Goal: Task Accomplishment & Management: Use online tool/utility

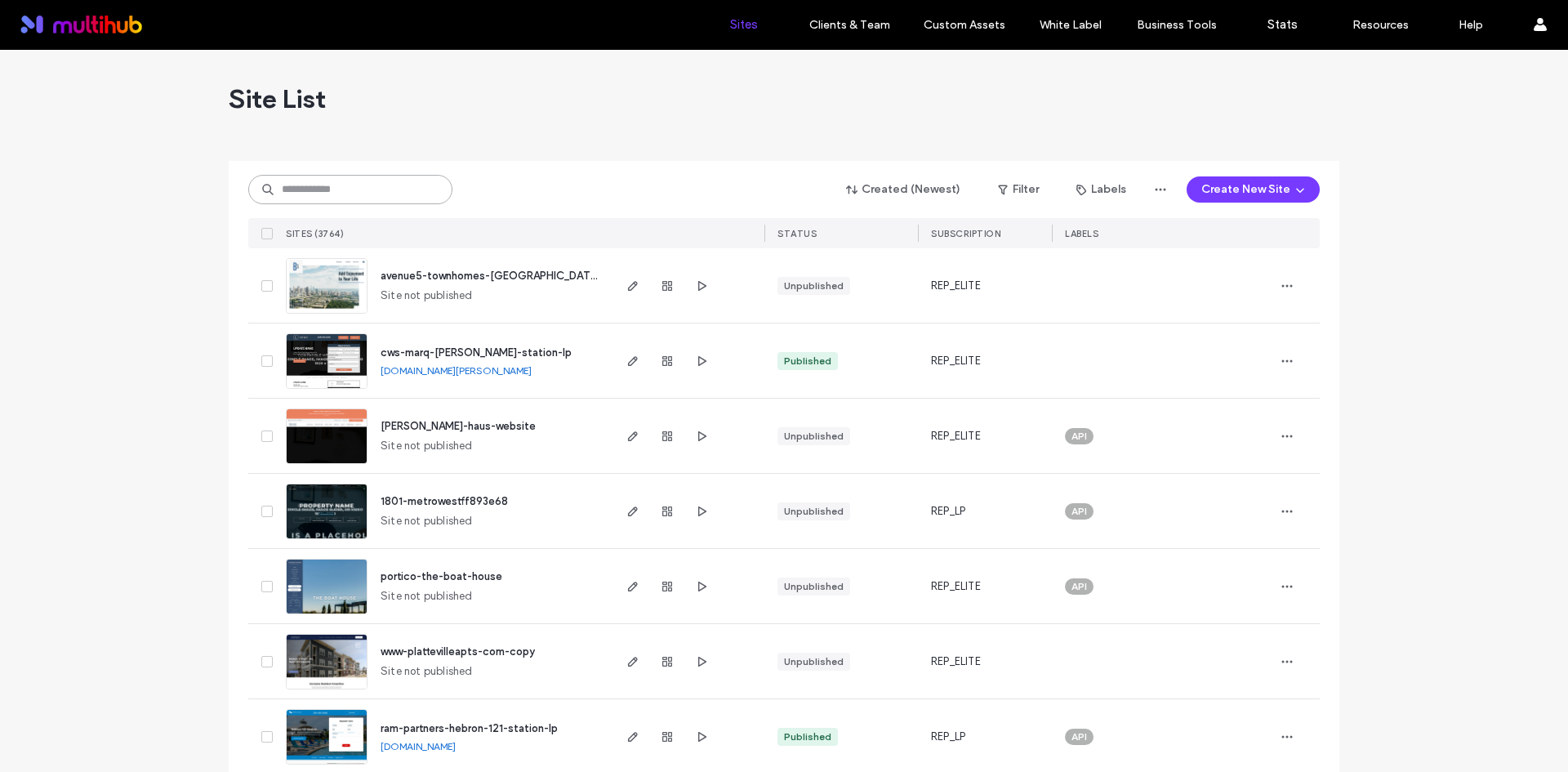
paste input "**********"
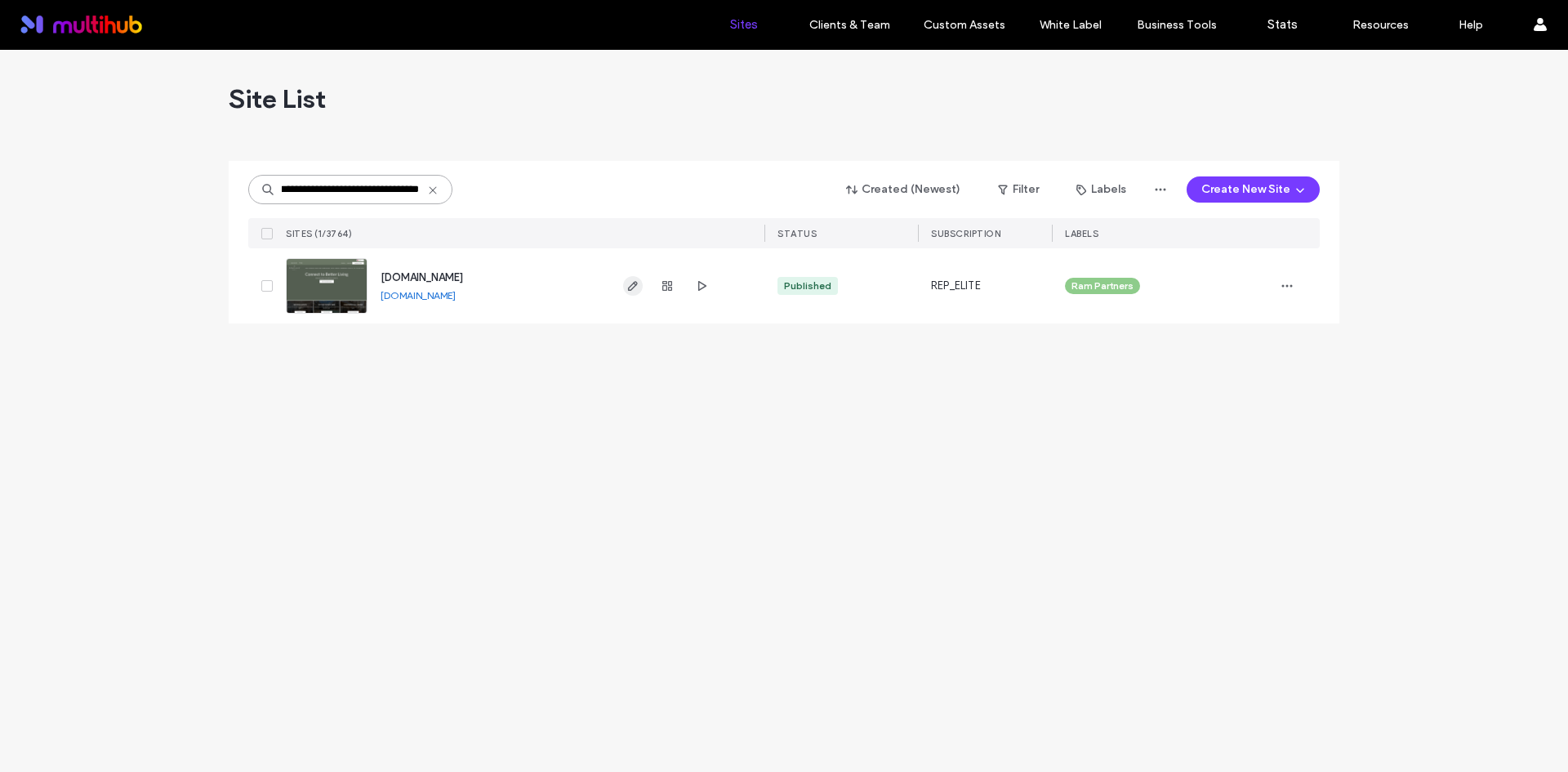
type input "**********"
click at [632, 289] on use "button" at bounding box center [633, 285] width 10 height 10
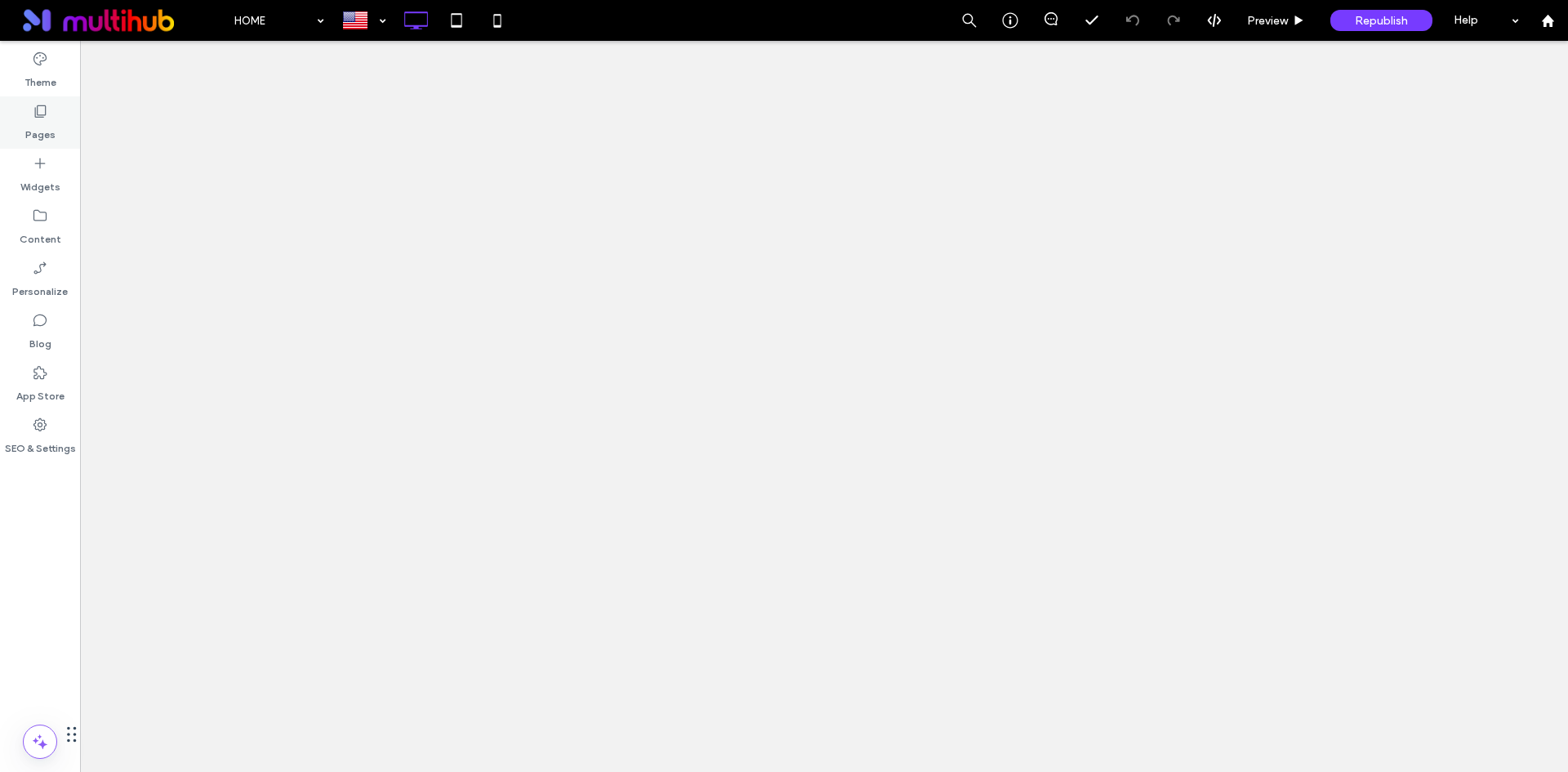
click at [39, 121] on label "Pages" at bounding box center [40, 130] width 31 height 22
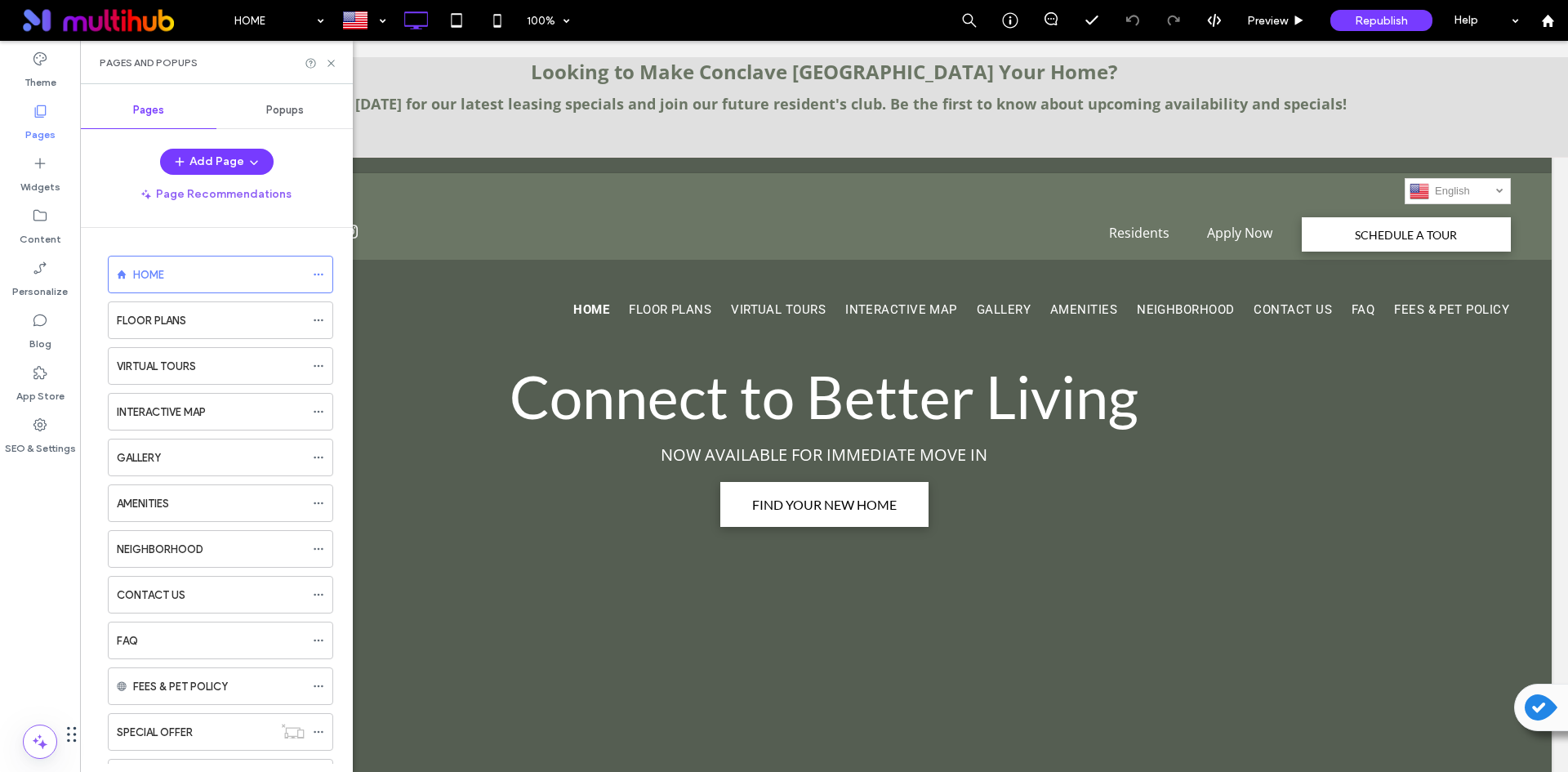
click at [284, 111] on span "Popups" at bounding box center [285, 110] width 38 height 13
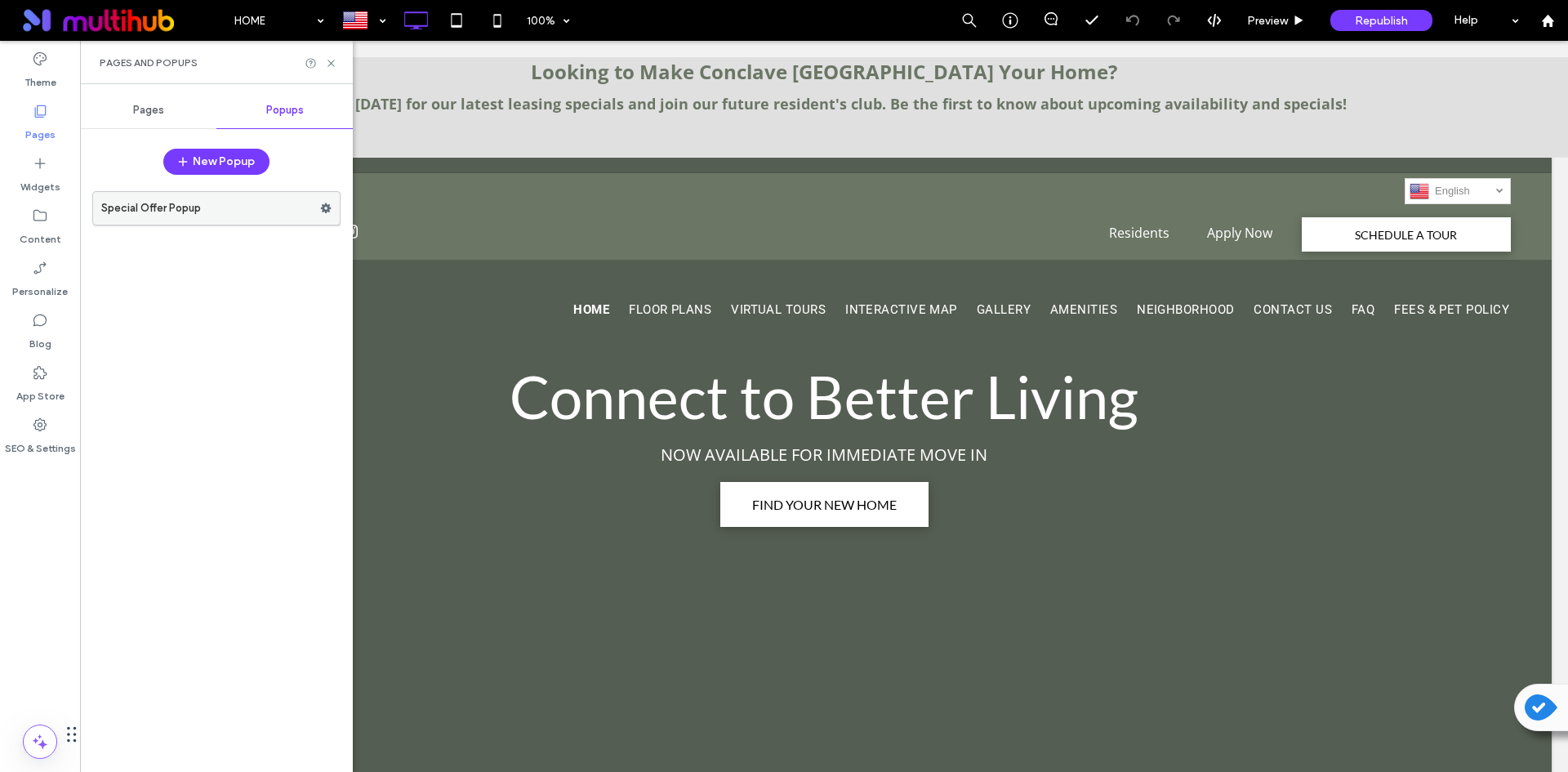
click at [276, 218] on label "Special Offer Popup" at bounding box center [211, 208] width 219 height 32
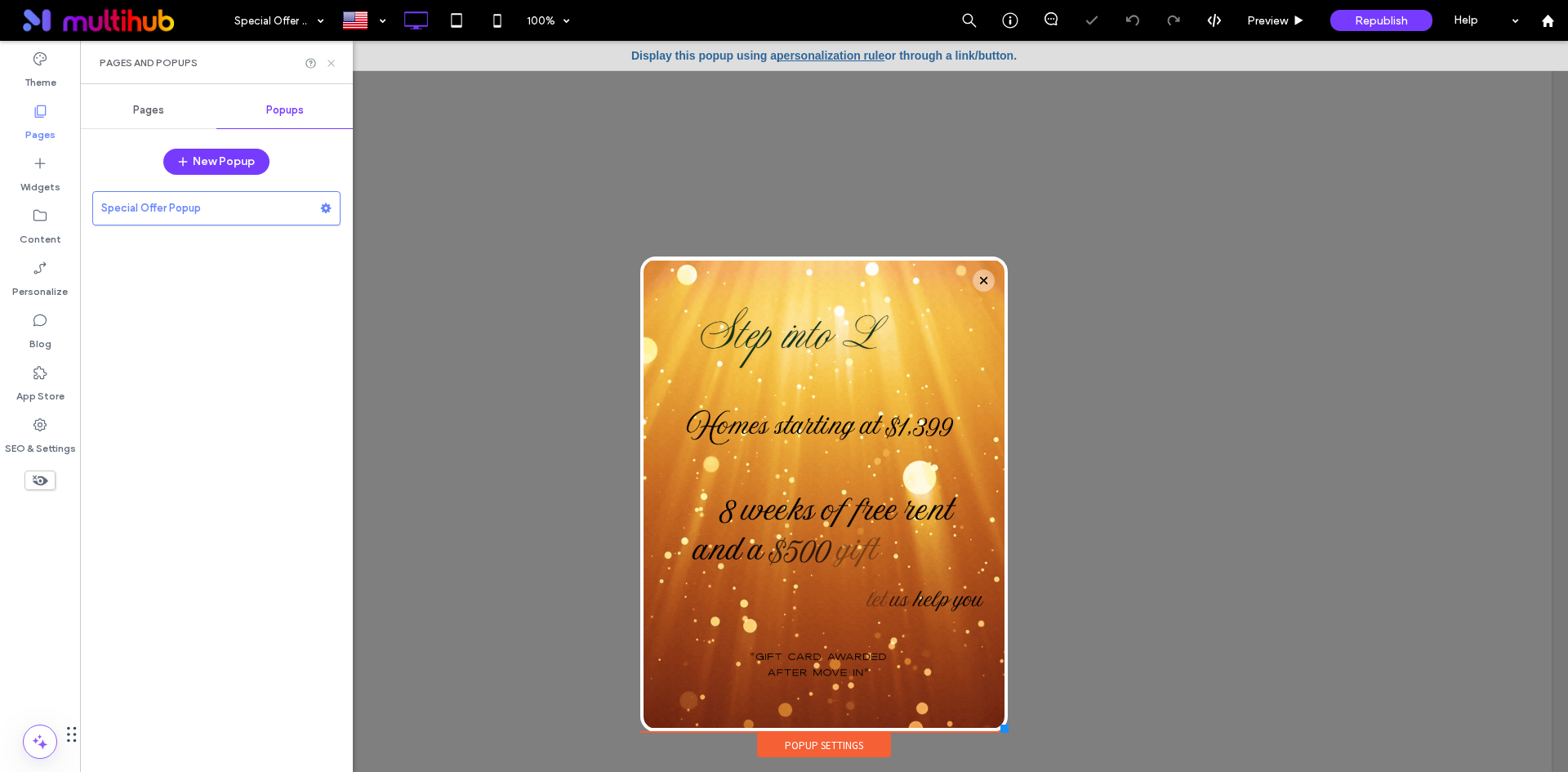
click at [328, 62] on icon at bounding box center [331, 64] width 13 height 13
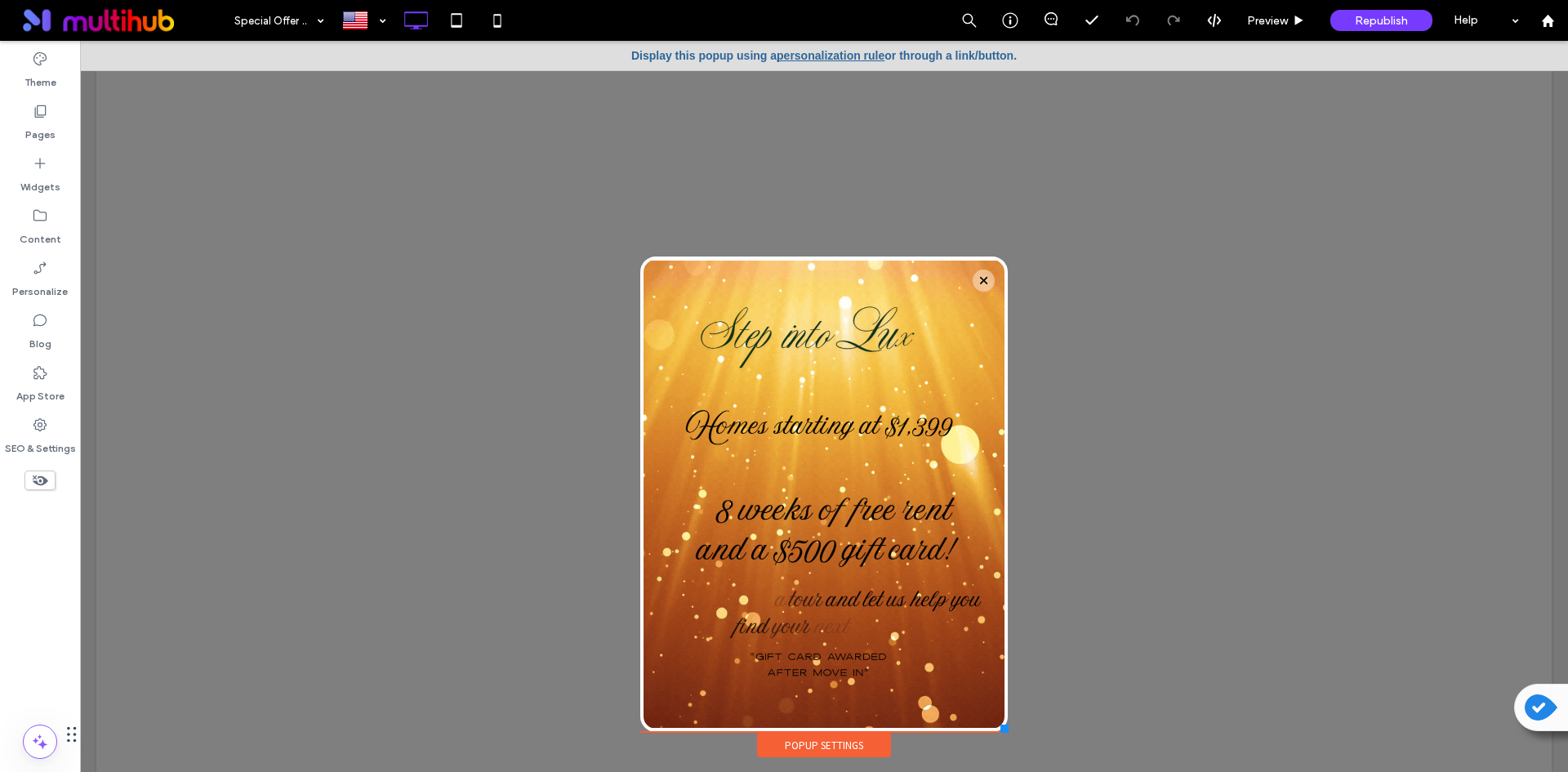
click at [828, 744] on div "Popup Settings" at bounding box center [823, 744] width 134 height 24
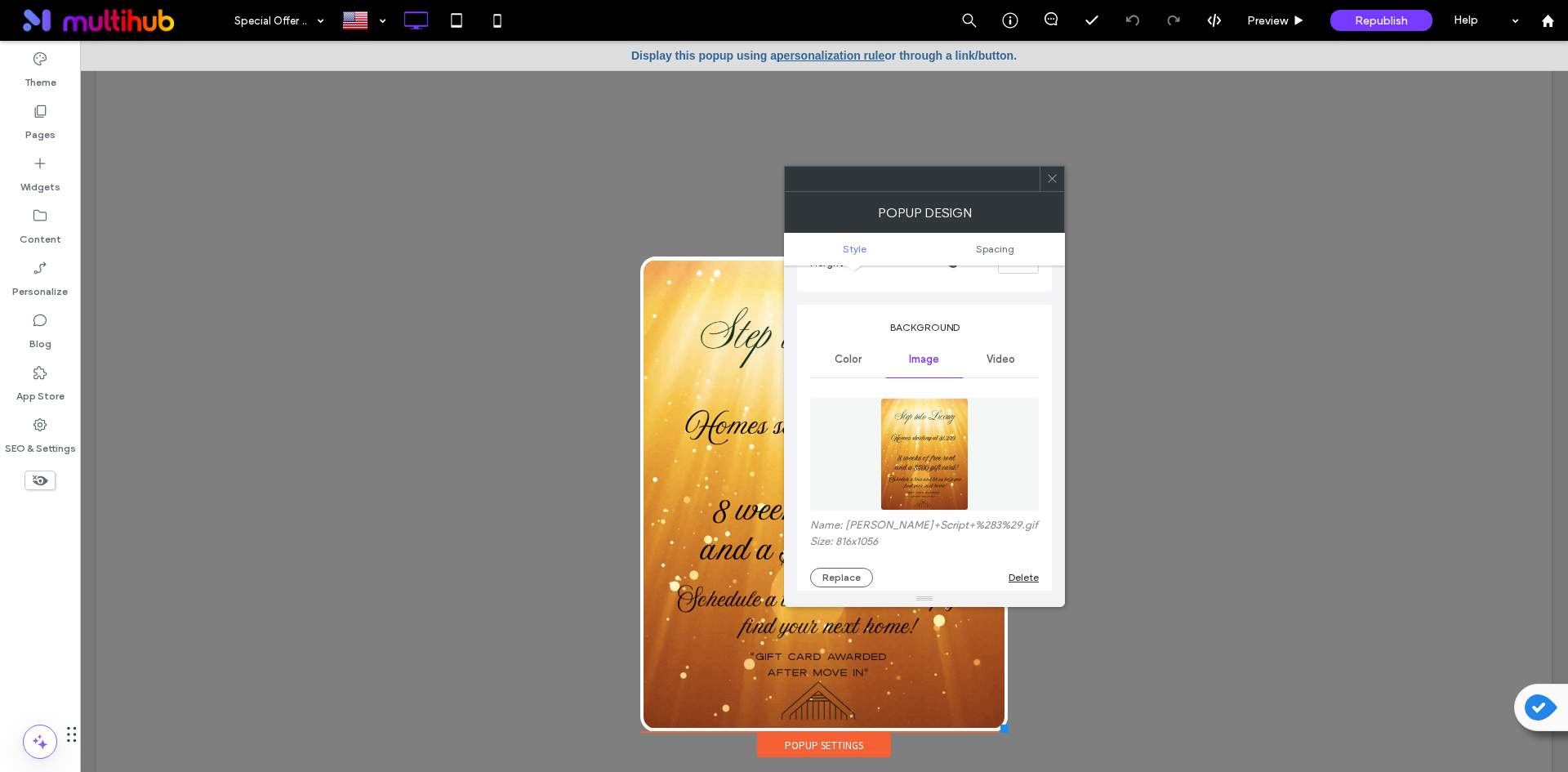
scroll to position [163, 0]
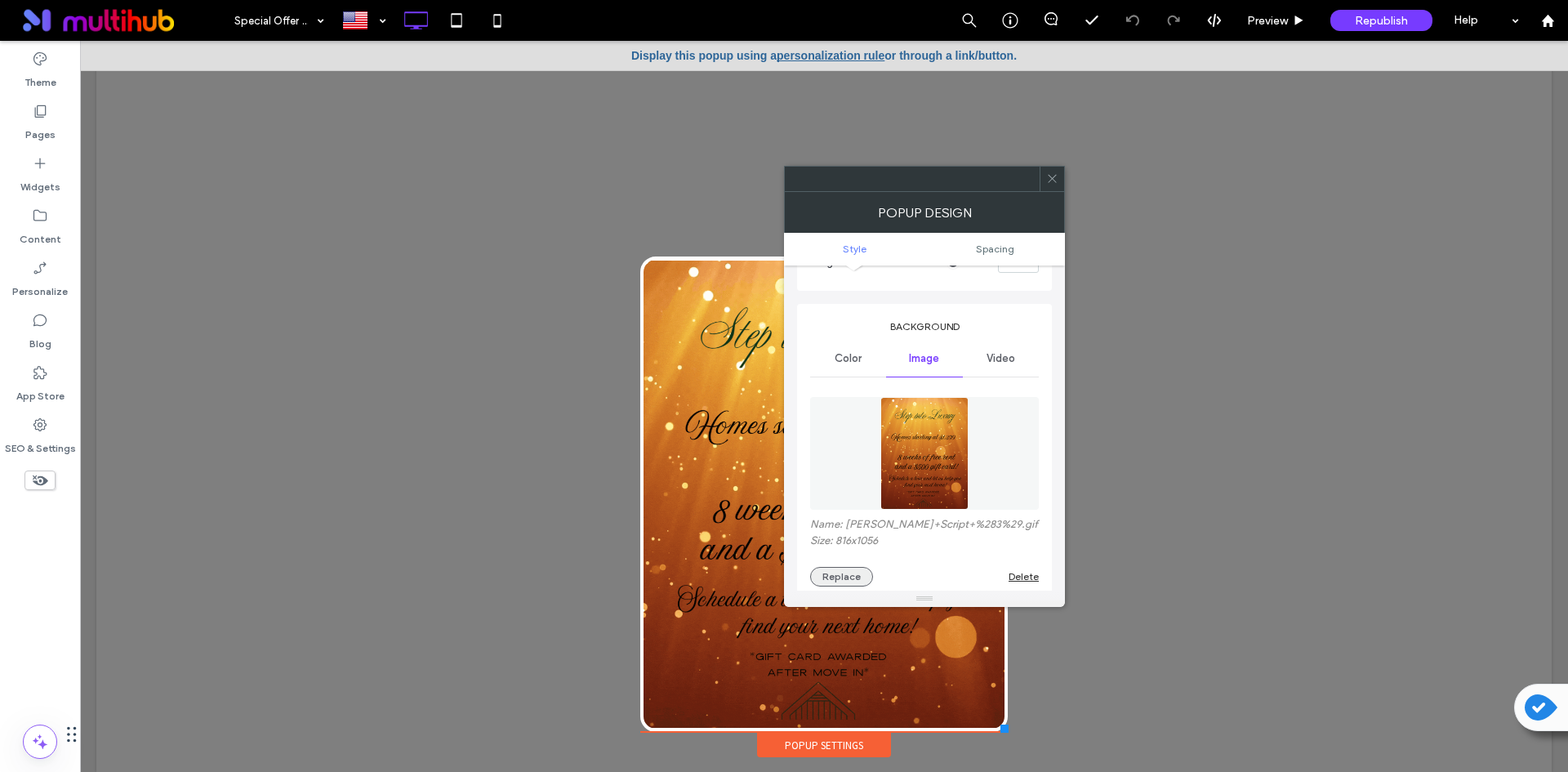
click at [867, 571] on button "Replace" at bounding box center [842, 576] width 63 height 20
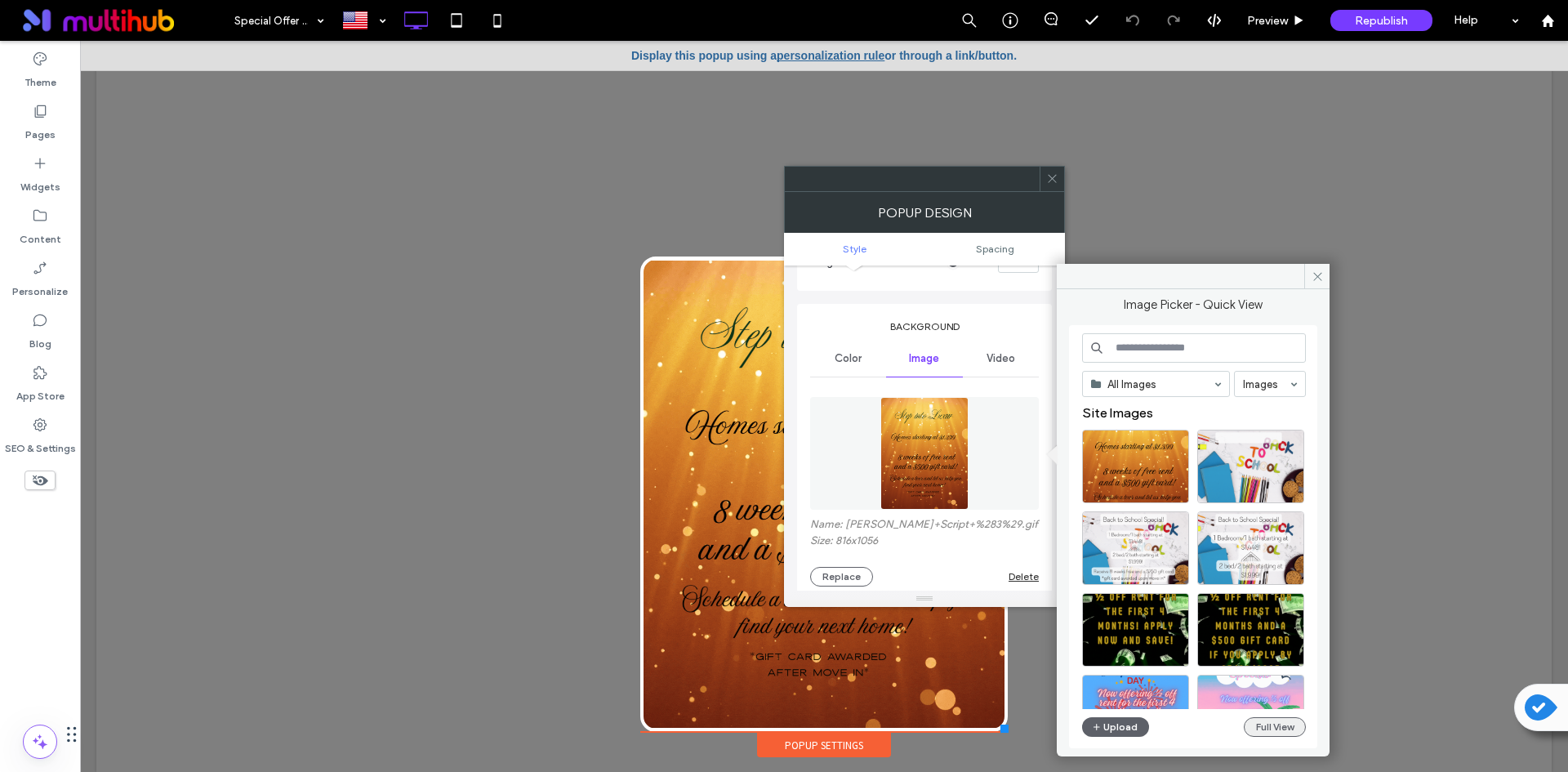
click at [1279, 729] on button "Full View" at bounding box center [1275, 727] width 62 height 20
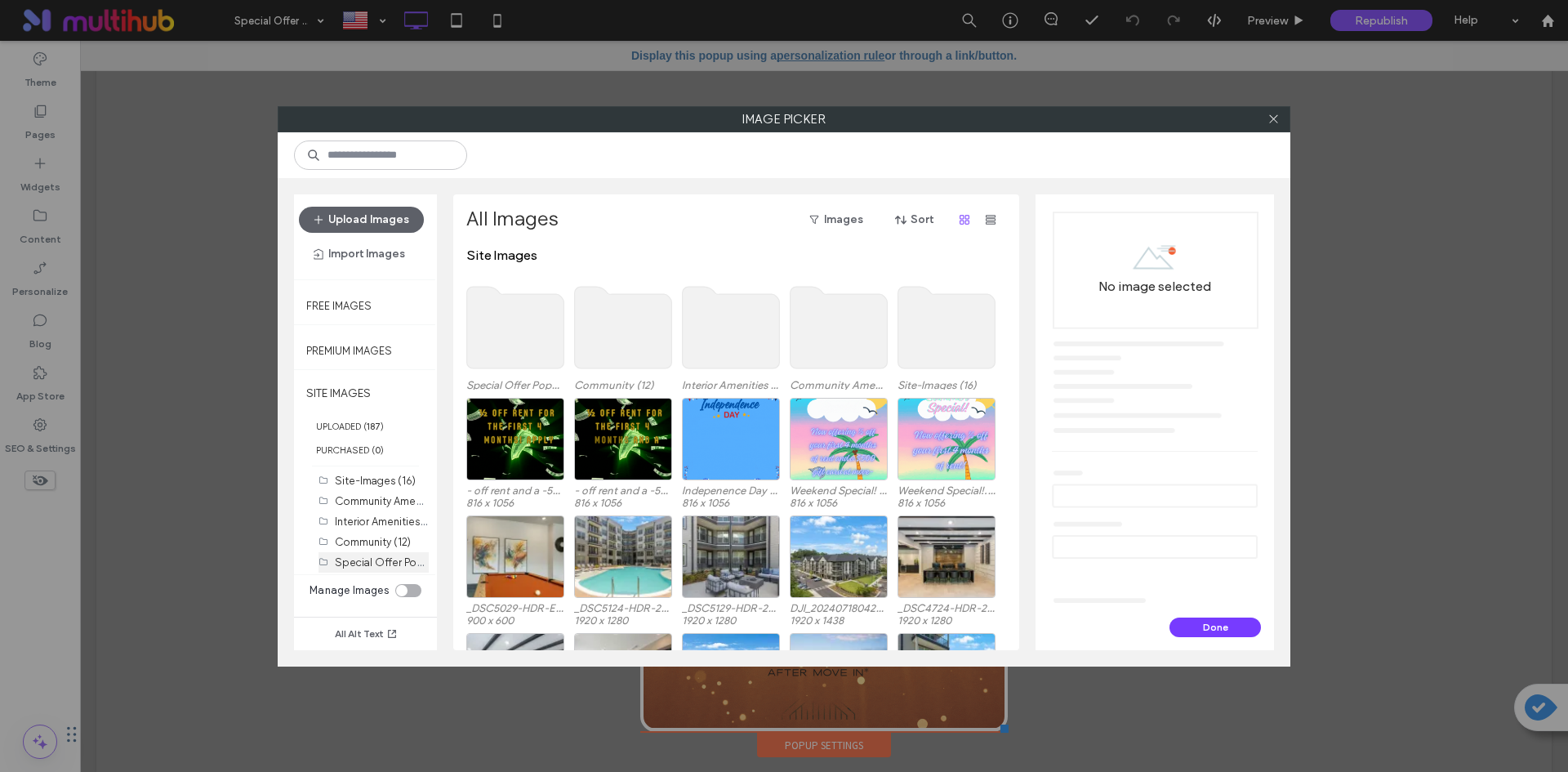
click at [385, 563] on label "Special Offer Popup Images (6)" at bounding box center [413, 561] width 156 height 15
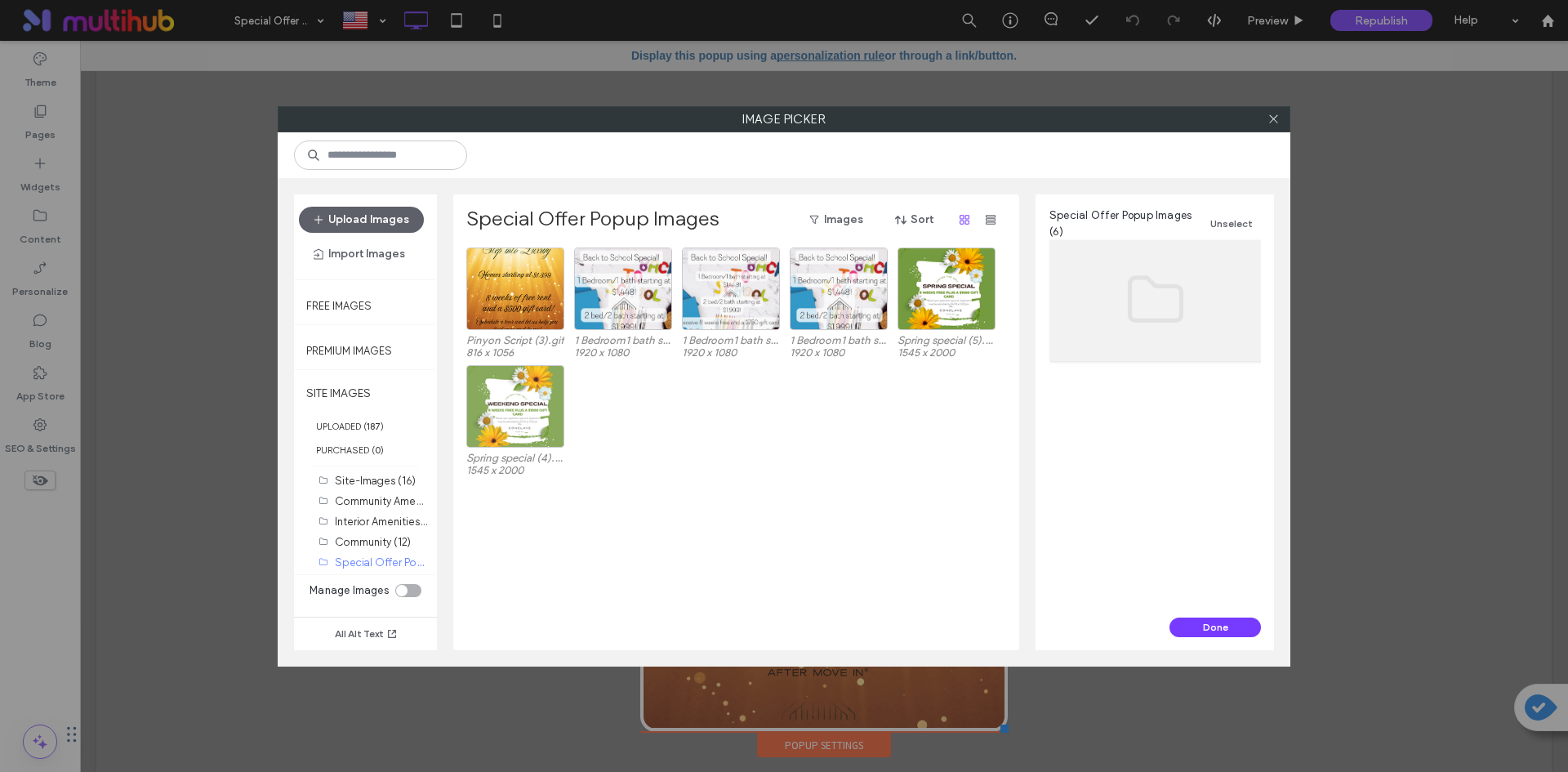
drag, startPoint x: 693, startPoint y: 561, endPoint x: 539, endPoint y: 381, distance: 236.9
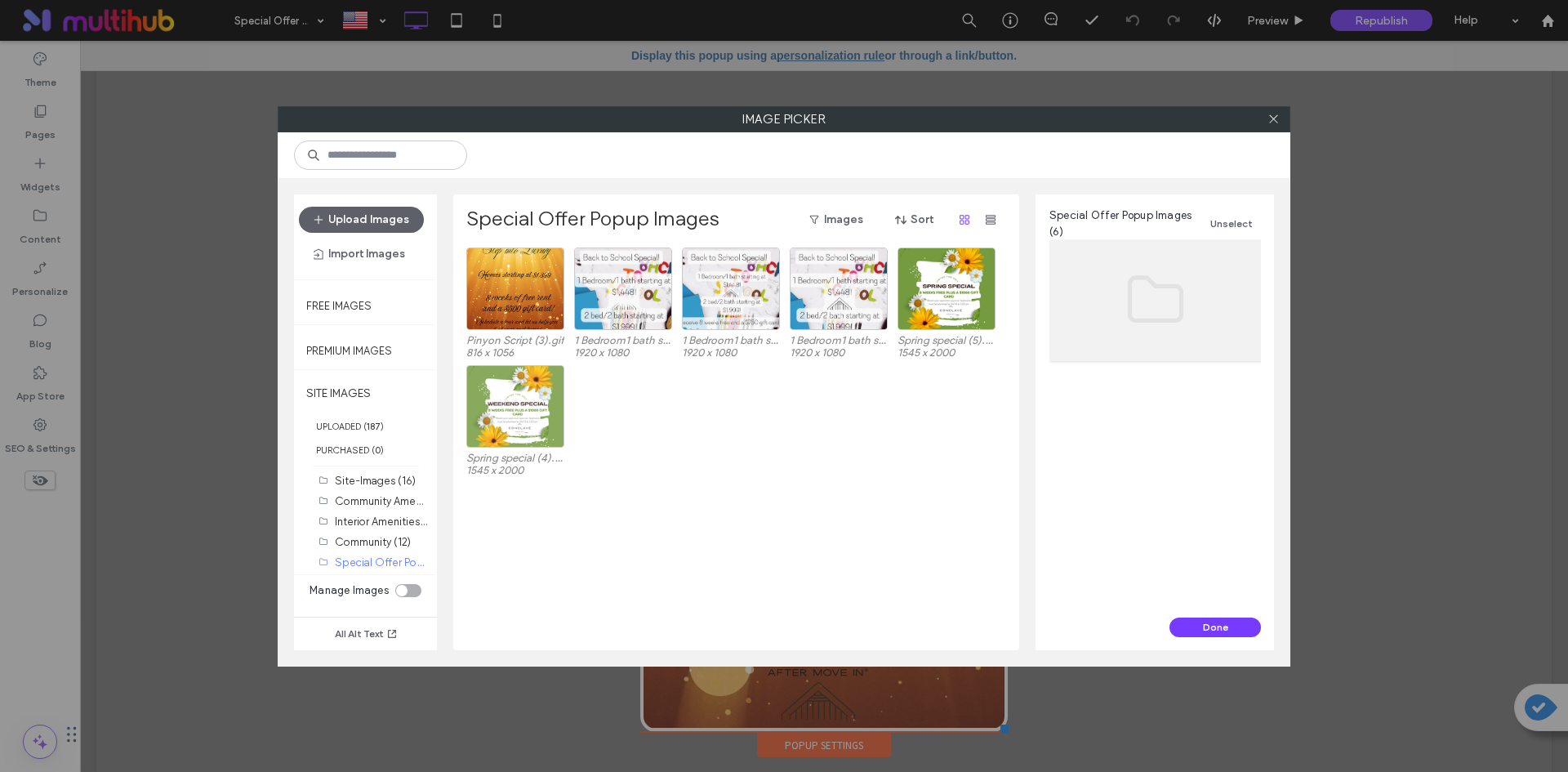
click at [695, 561] on div "Pinyon Script (3).gif 816 x 1056 1 Bedroom1 bath starting at -1-498! 2 bed2 bat…" at bounding box center [740, 449] width 548 height 403
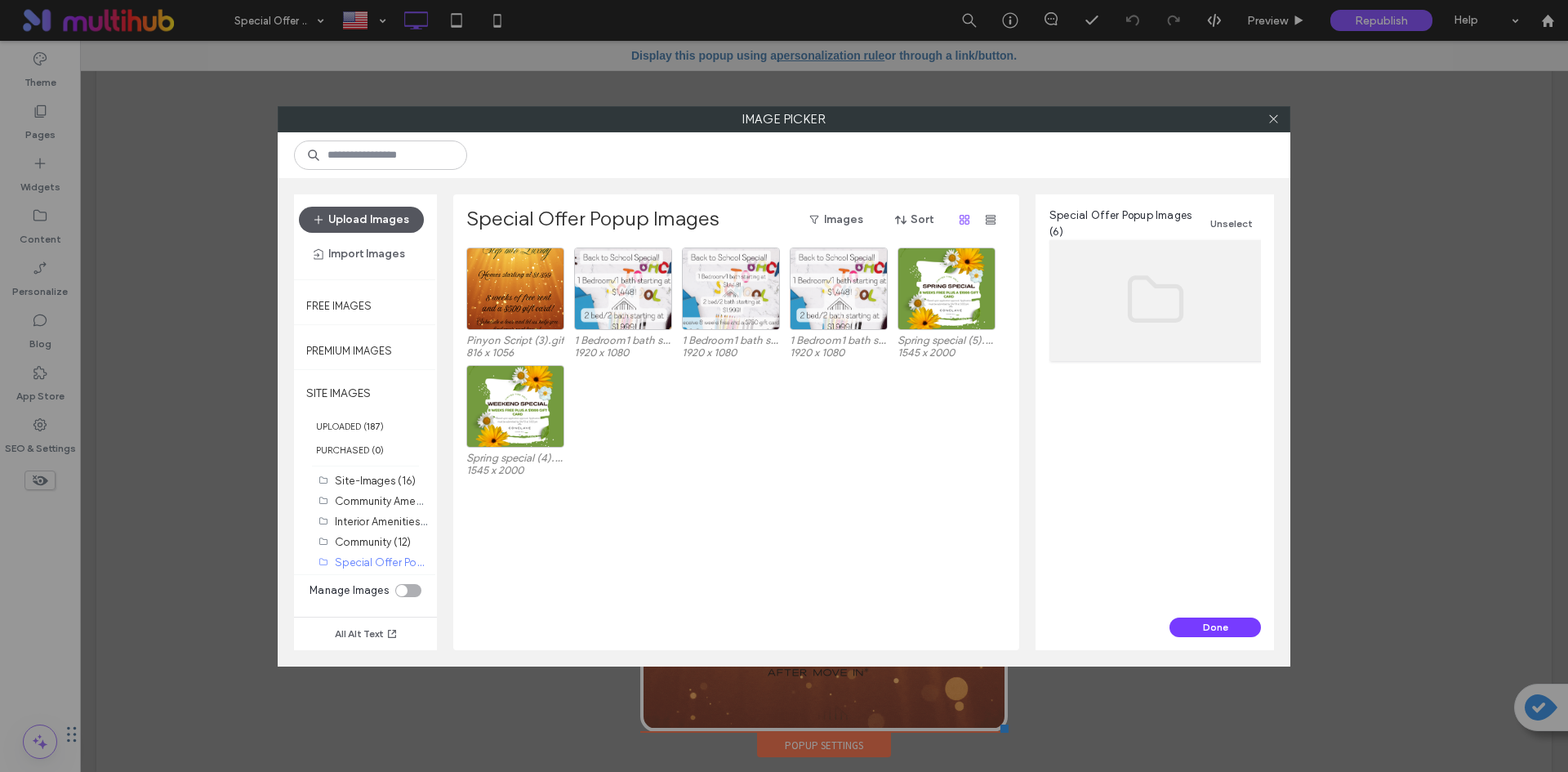
click at [365, 218] on button "Upload Images" at bounding box center [361, 219] width 125 height 26
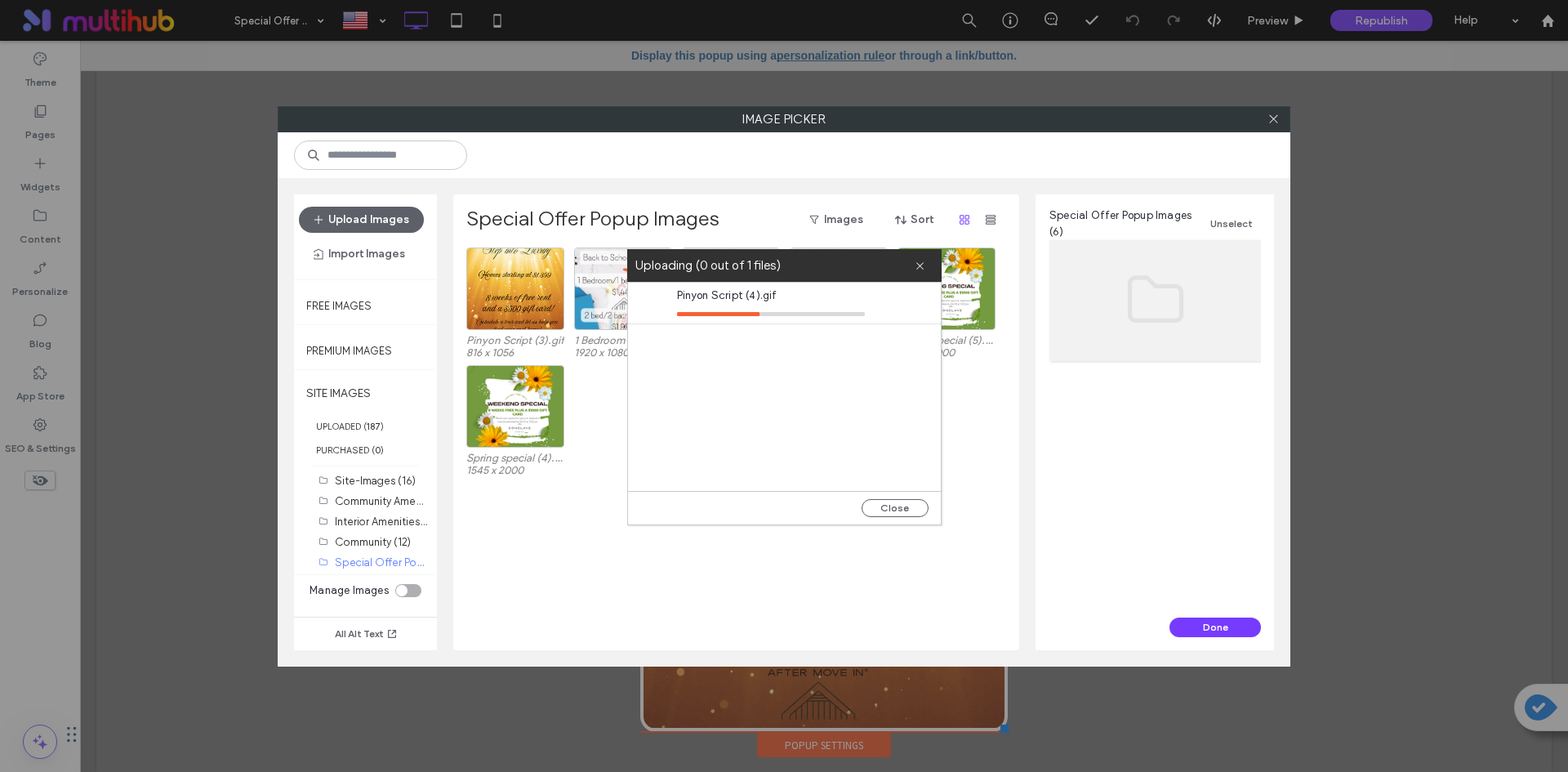
click at [722, 432] on div "Pinyon Script (4).gif" at bounding box center [784, 387] width 312 height 208
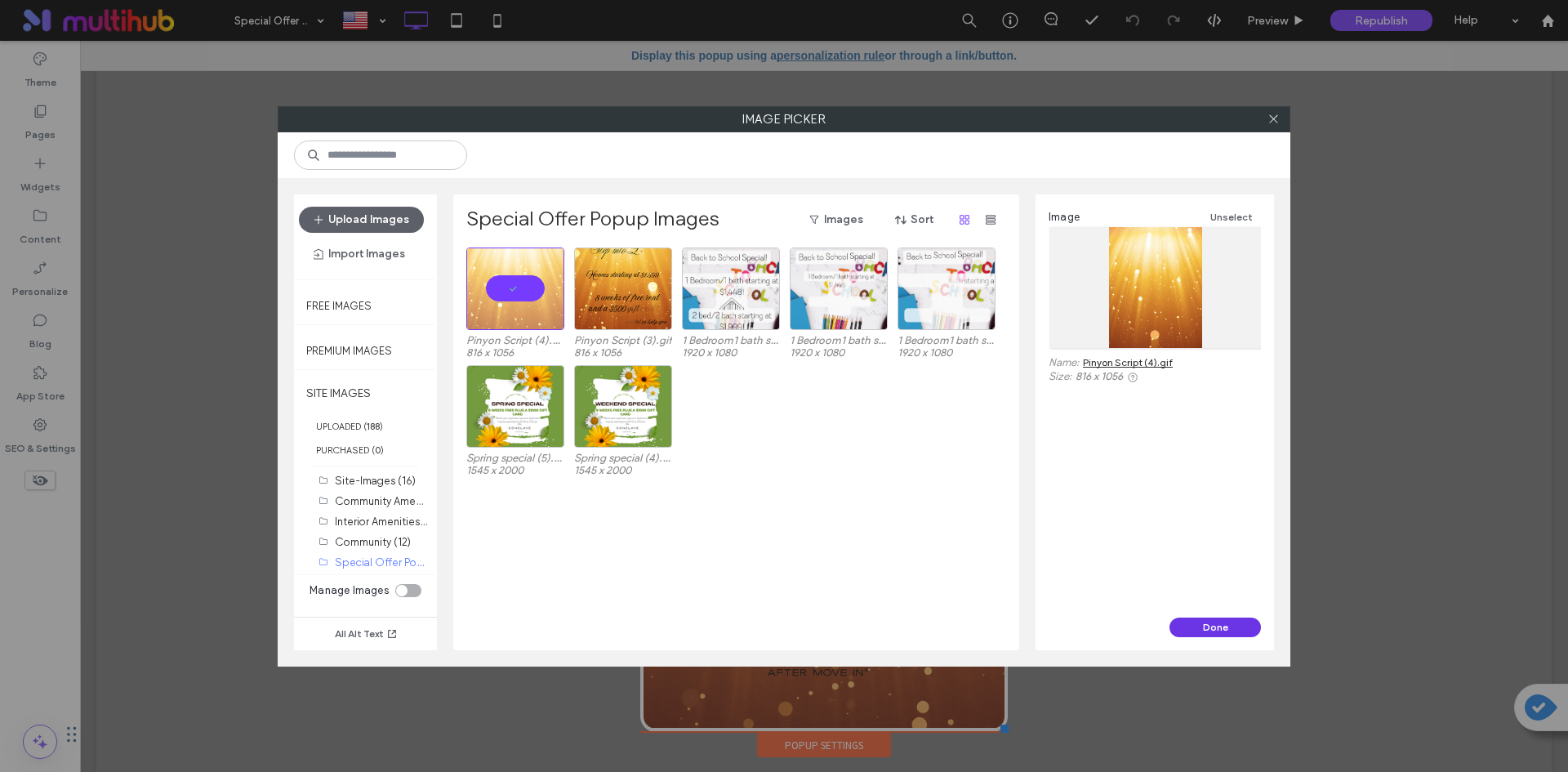
drag, startPoint x: 1236, startPoint y: 625, endPoint x: 1158, endPoint y: 585, distance: 87.7
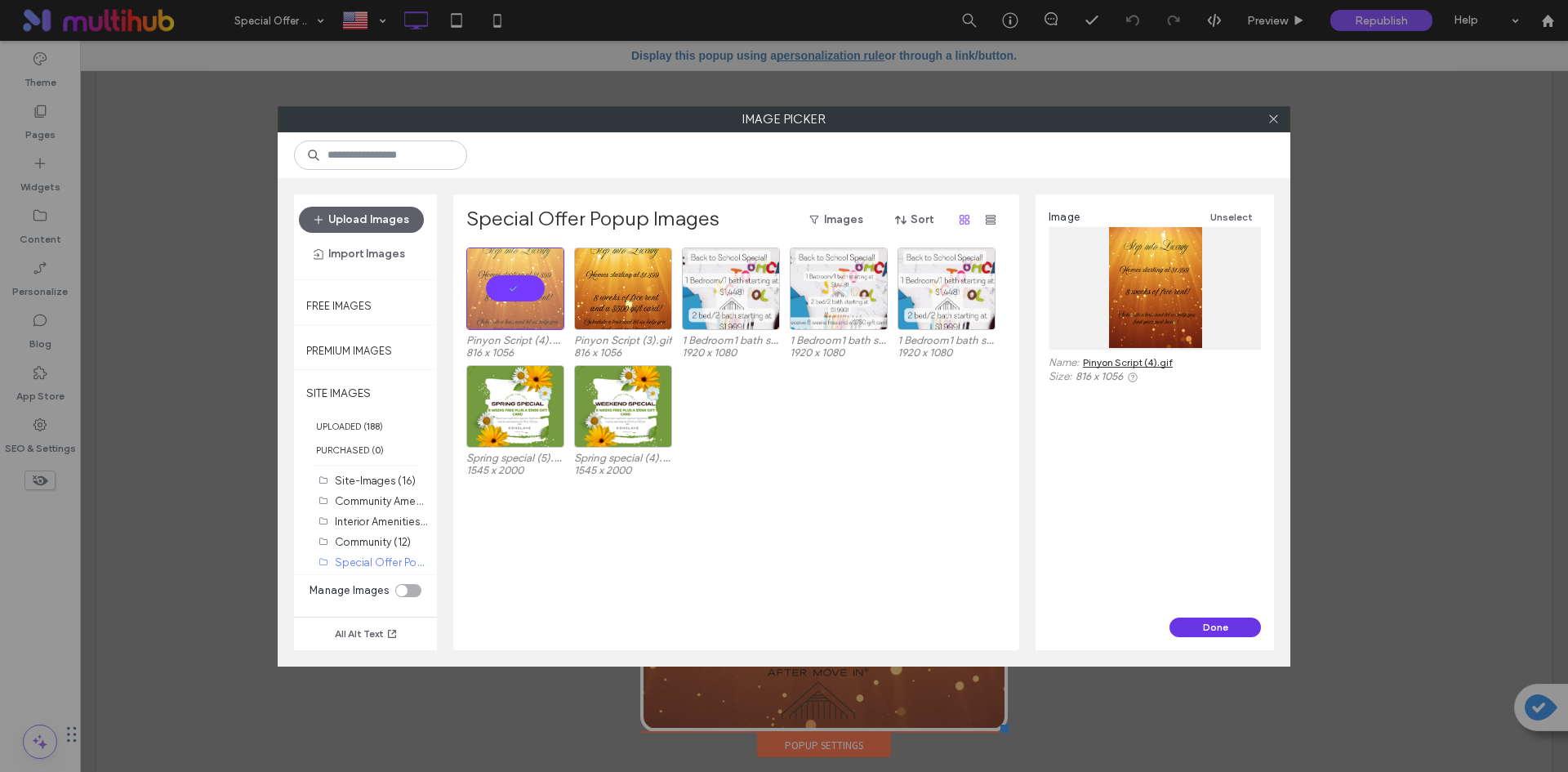
click at [1236, 625] on button "Done" at bounding box center [1215, 627] width 92 height 20
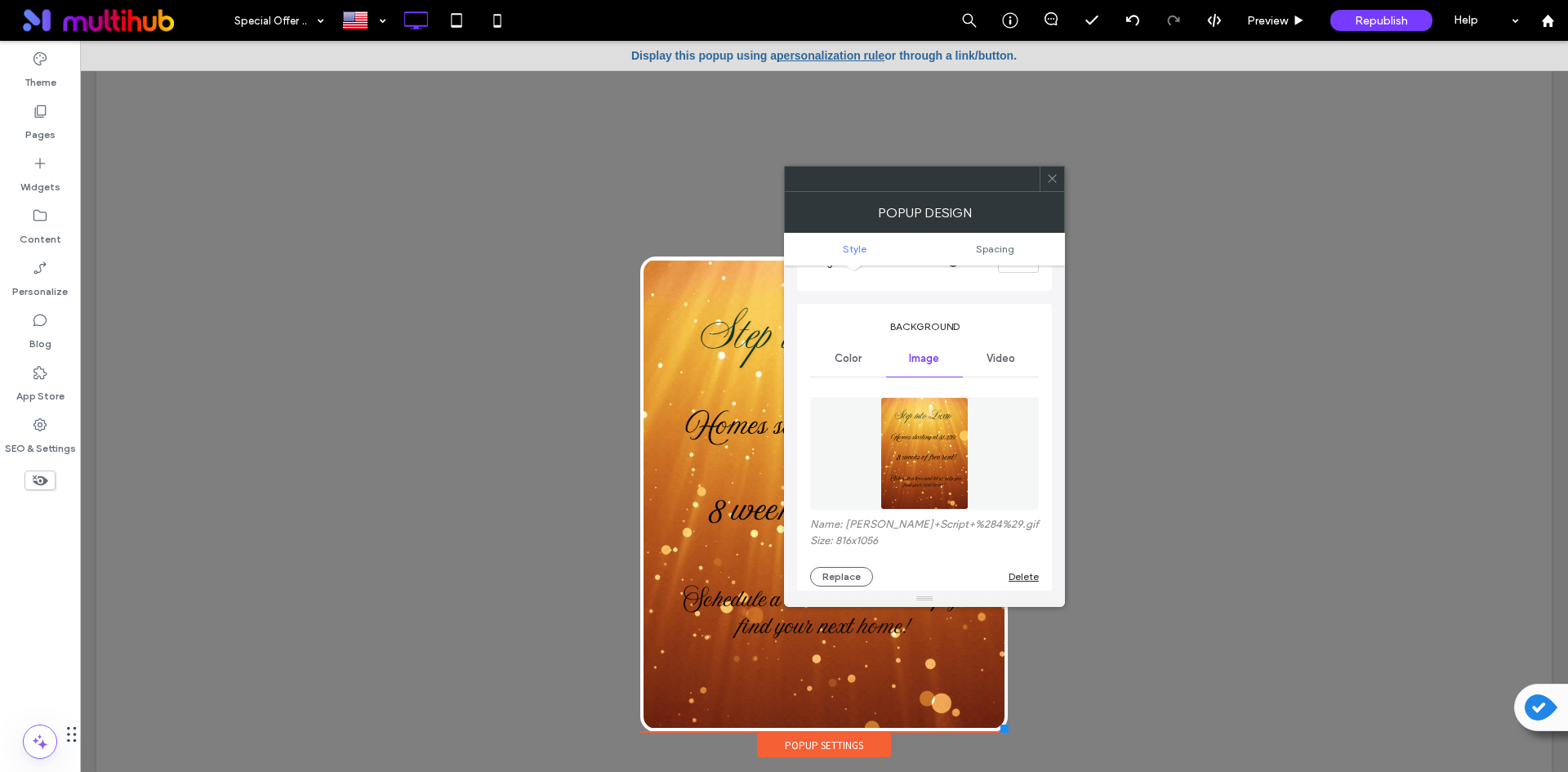
drag, startPoint x: 1050, startPoint y: 180, endPoint x: 995, endPoint y: 165, distance: 57.0
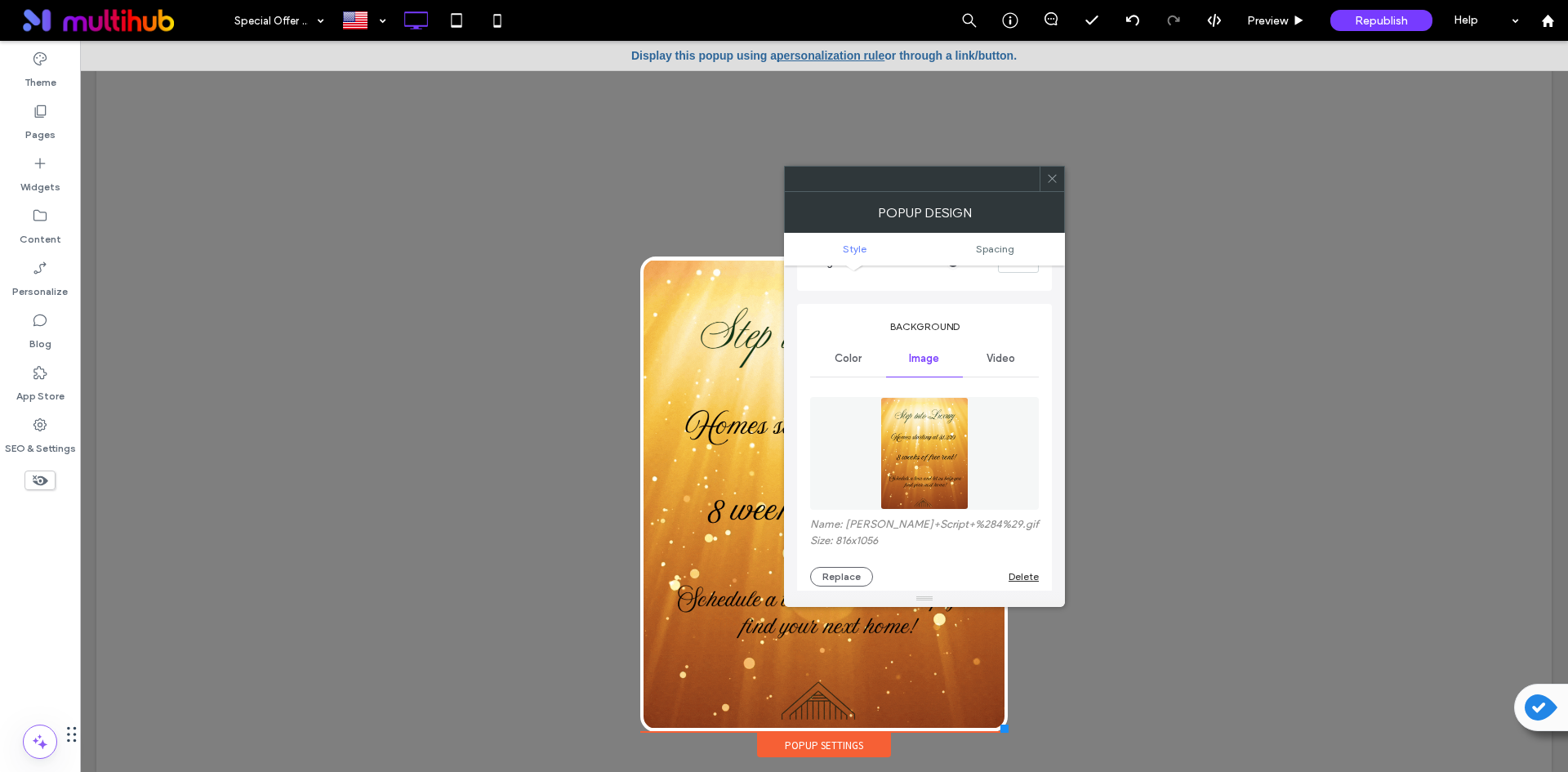
click at [1050, 180] on icon at bounding box center [1052, 179] width 13 height 13
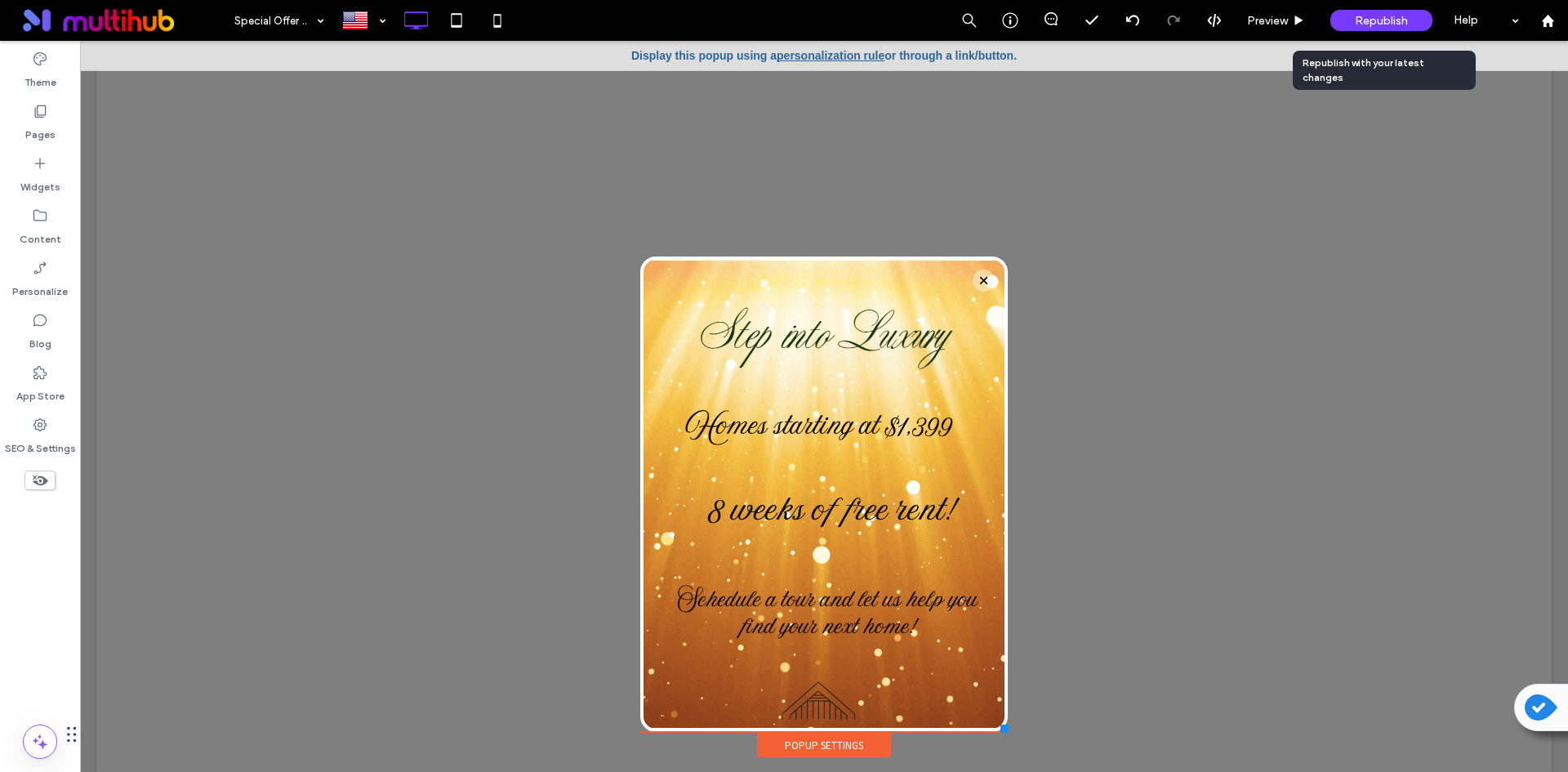
click at [1381, 29] on div "Republish" at bounding box center [1381, 21] width 102 height 22
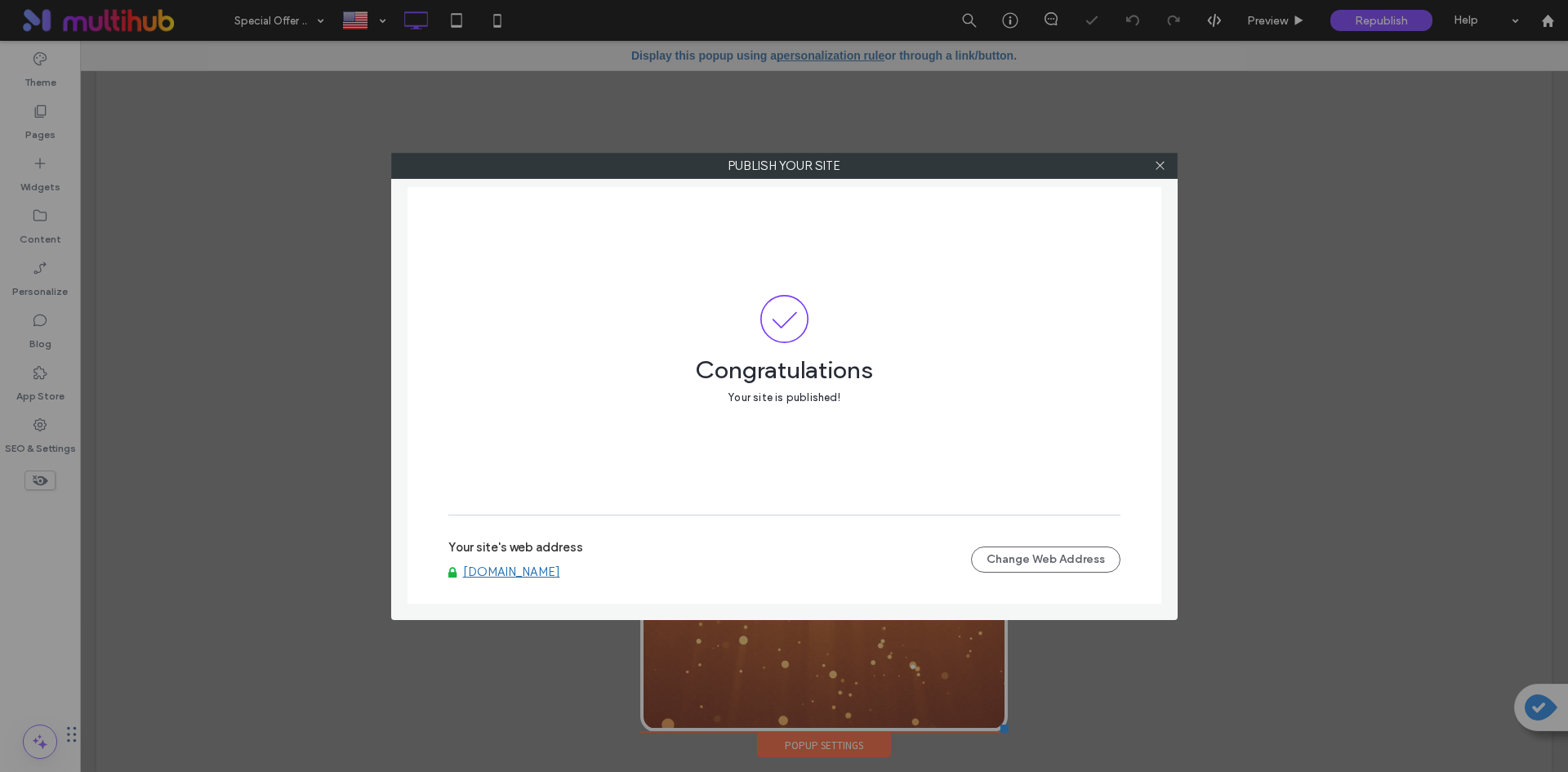
click at [560, 577] on link "[DOMAIN_NAME]" at bounding box center [512, 572] width 97 height 14
click at [1163, 168] on icon at bounding box center [1161, 165] width 13 height 13
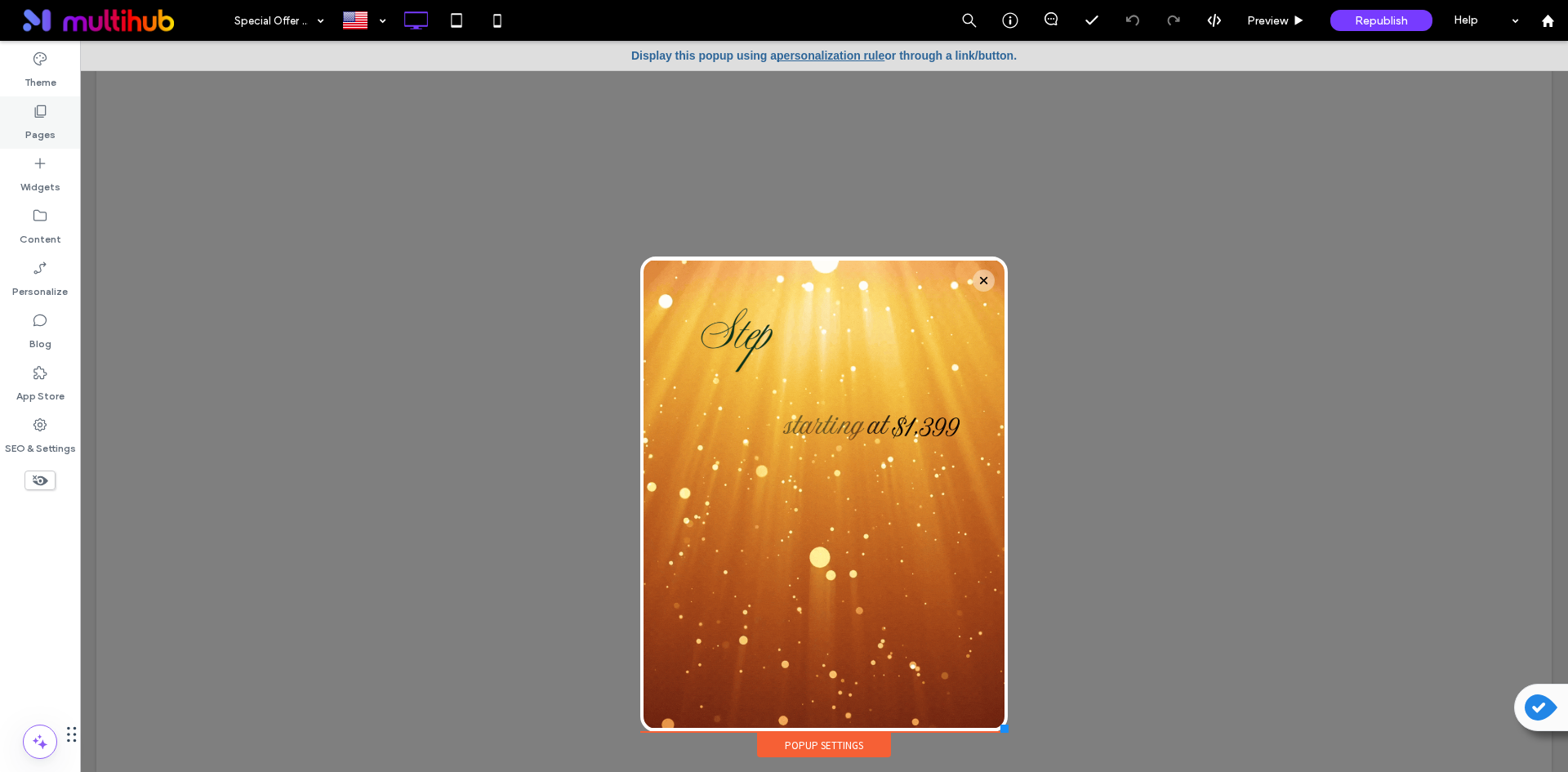
click at [48, 131] on label "Pages" at bounding box center [40, 130] width 31 height 22
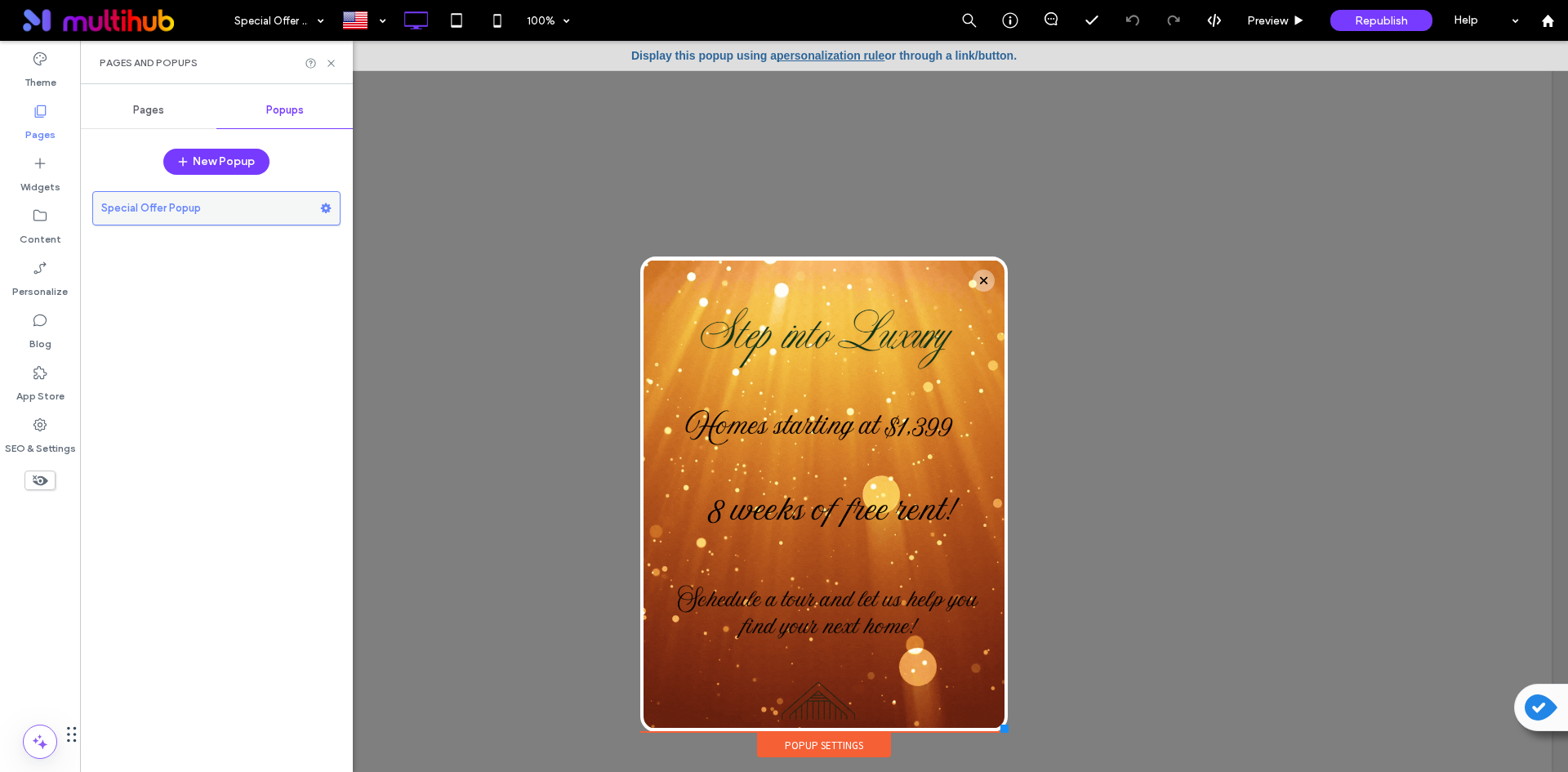
click at [326, 213] on use at bounding box center [327, 208] width 11 height 10
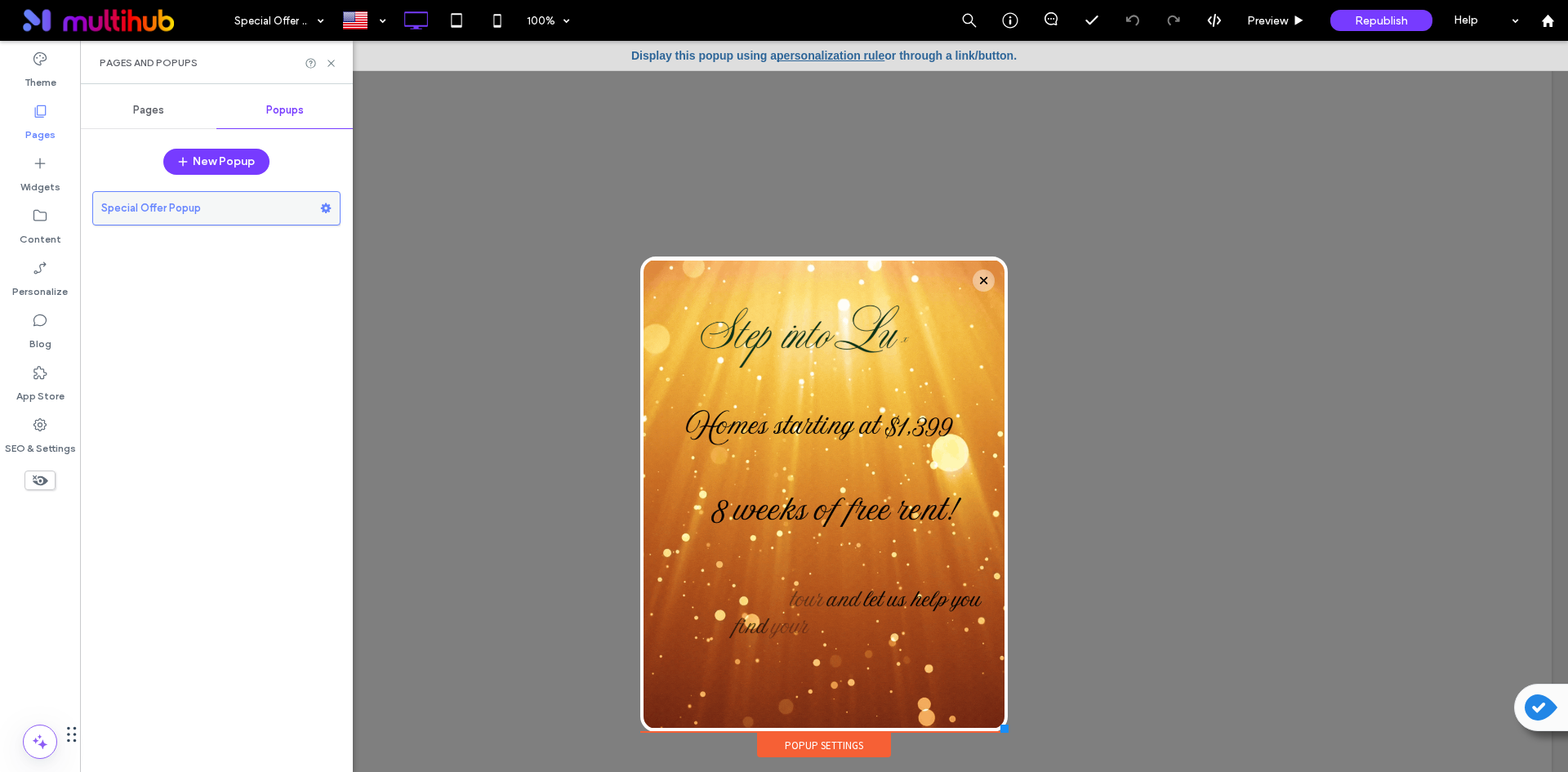
click at [283, 212] on label "Special Offer Popup" at bounding box center [211, 208] width 219 height 32
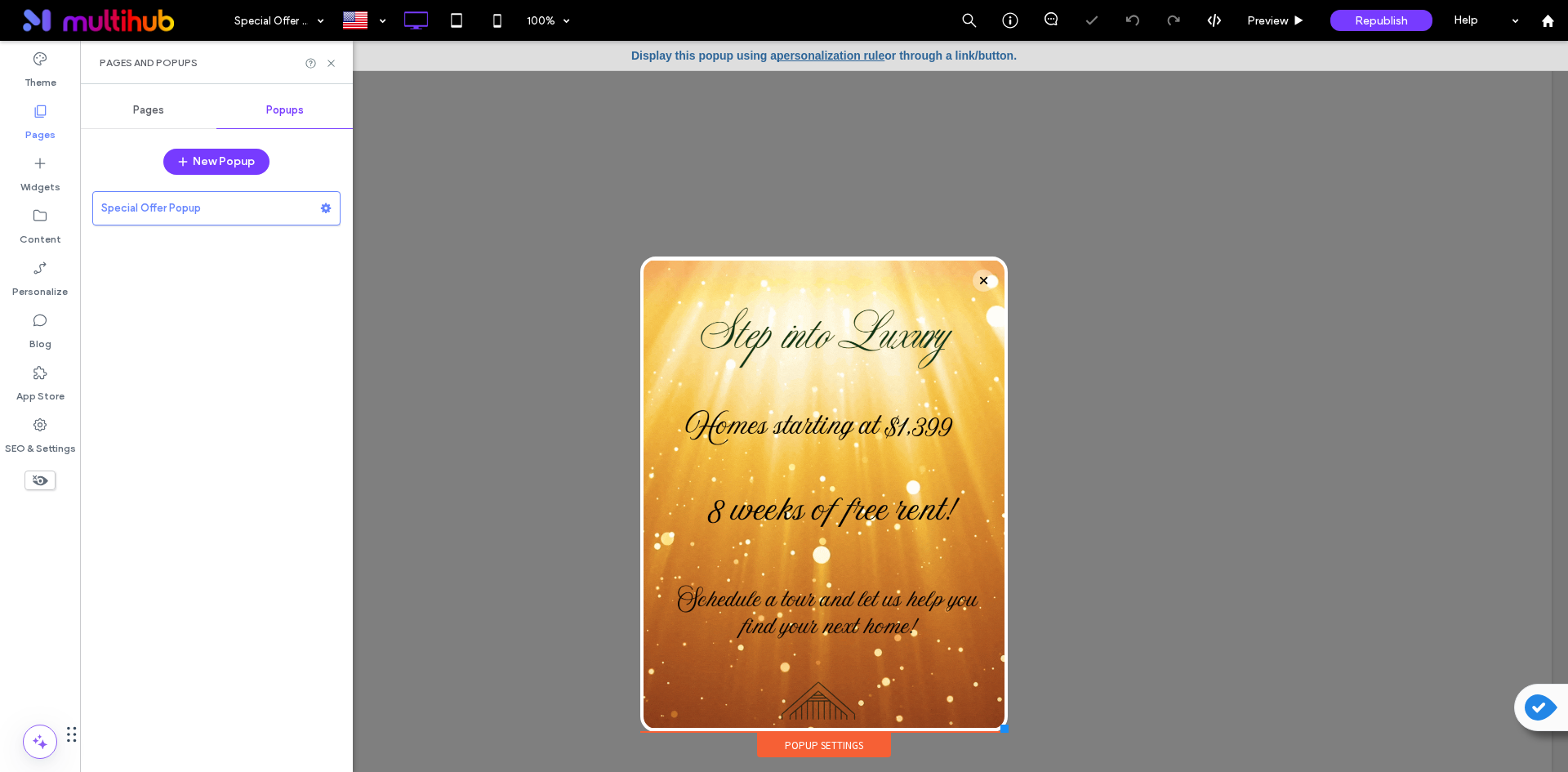
click at [839, 742] on div "Popup Settings" at bounding box center [823, 744] width 134 height 24
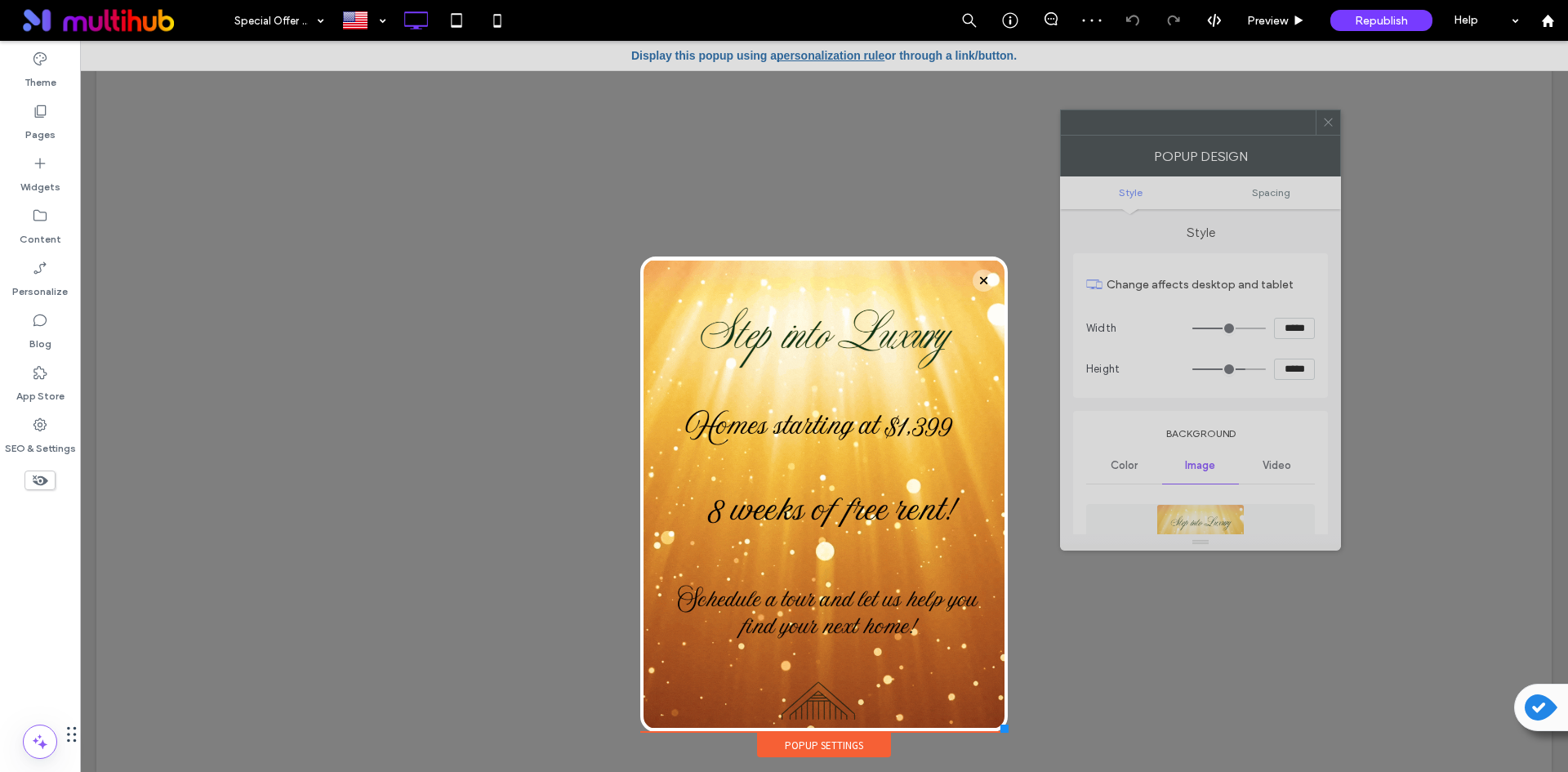
drag, startPoint x: 964, startPoint y: 186, endPoint x: 1240, endPoint y: 129, distance: 281.8
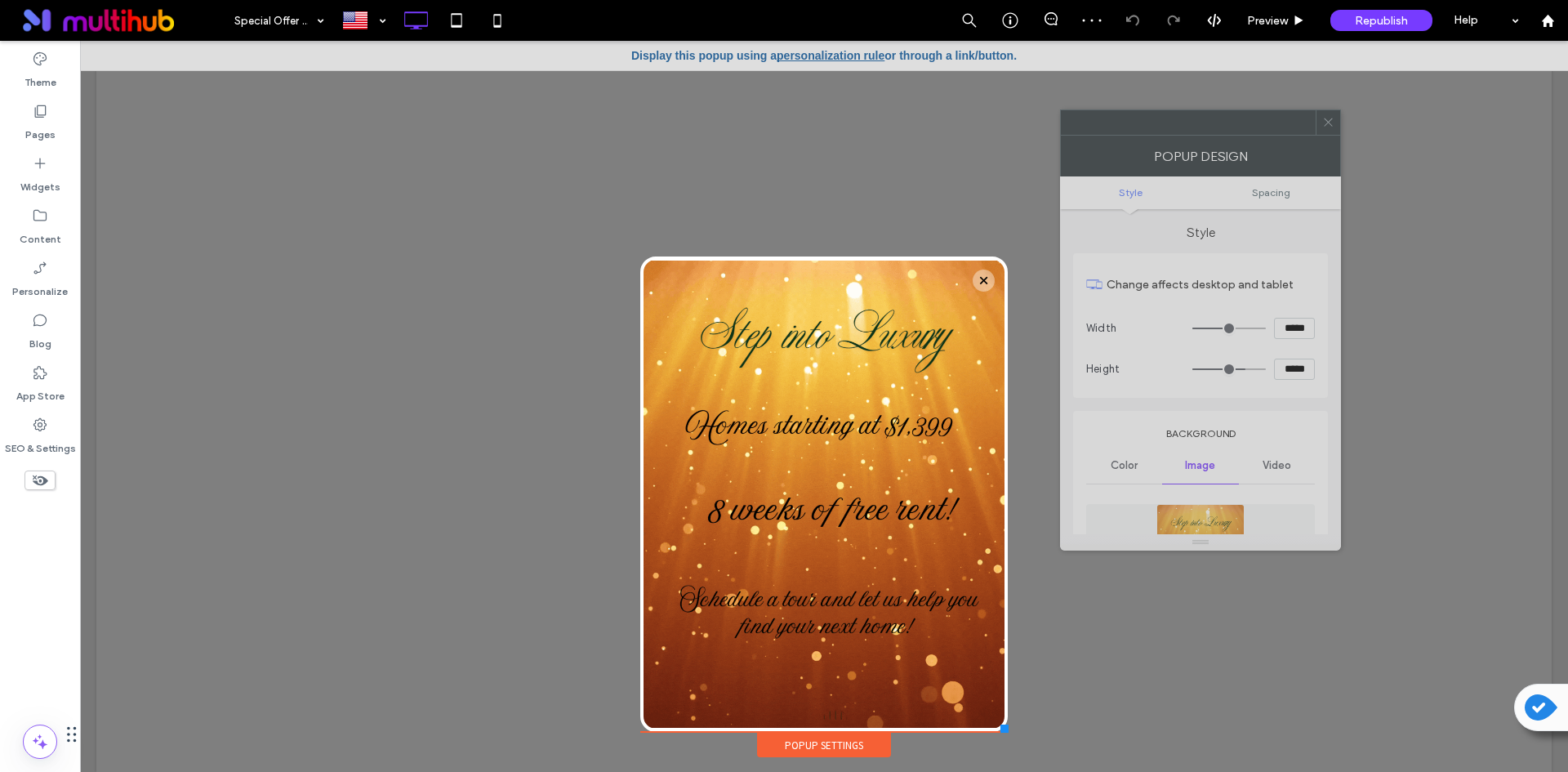
click at [1240, 129] on div at bounding box center [1188, 122] width 255 height 24
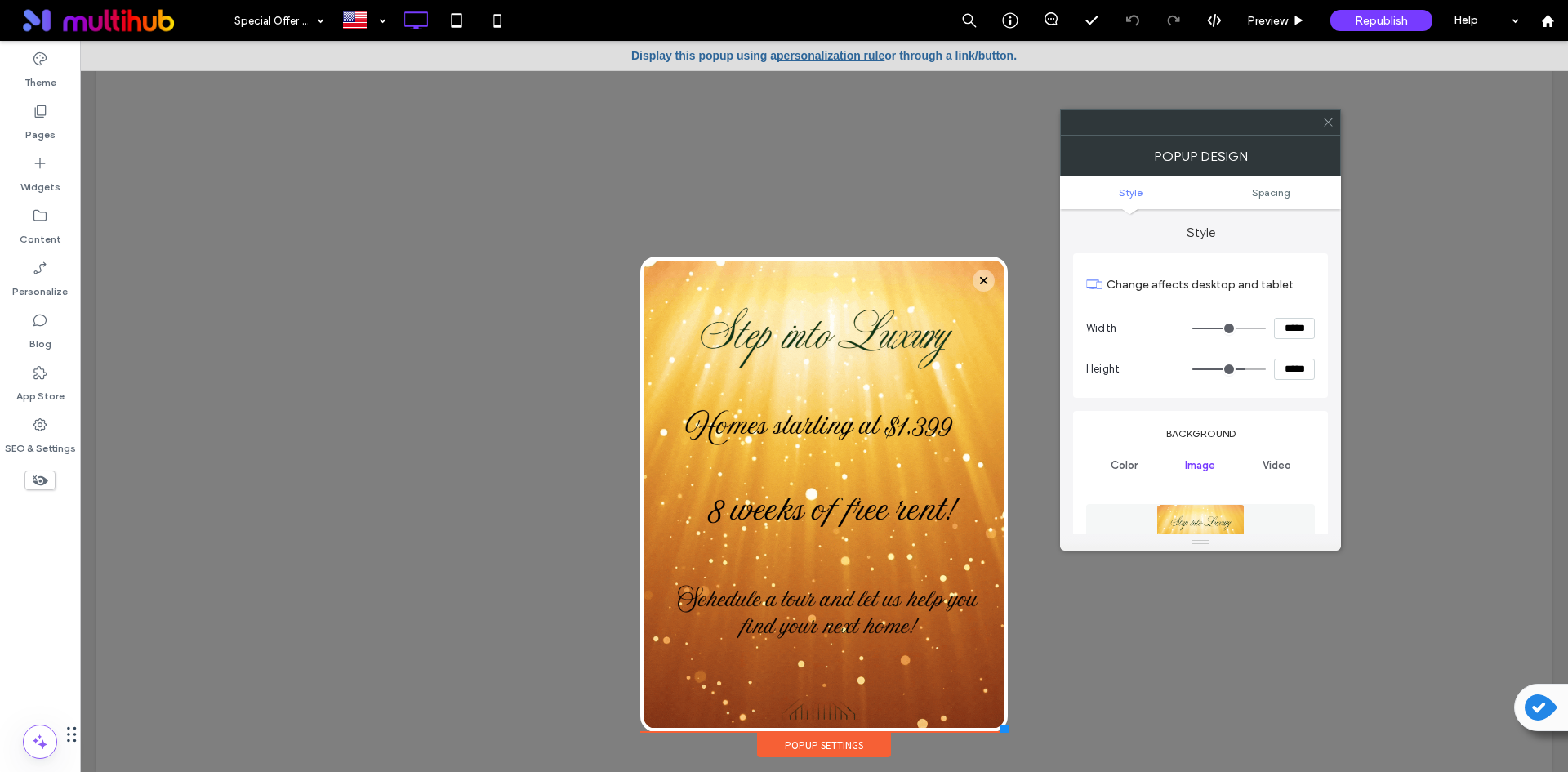
click at [1326, 120] on icon at bounding box center [1328, 122] width 13 height 13
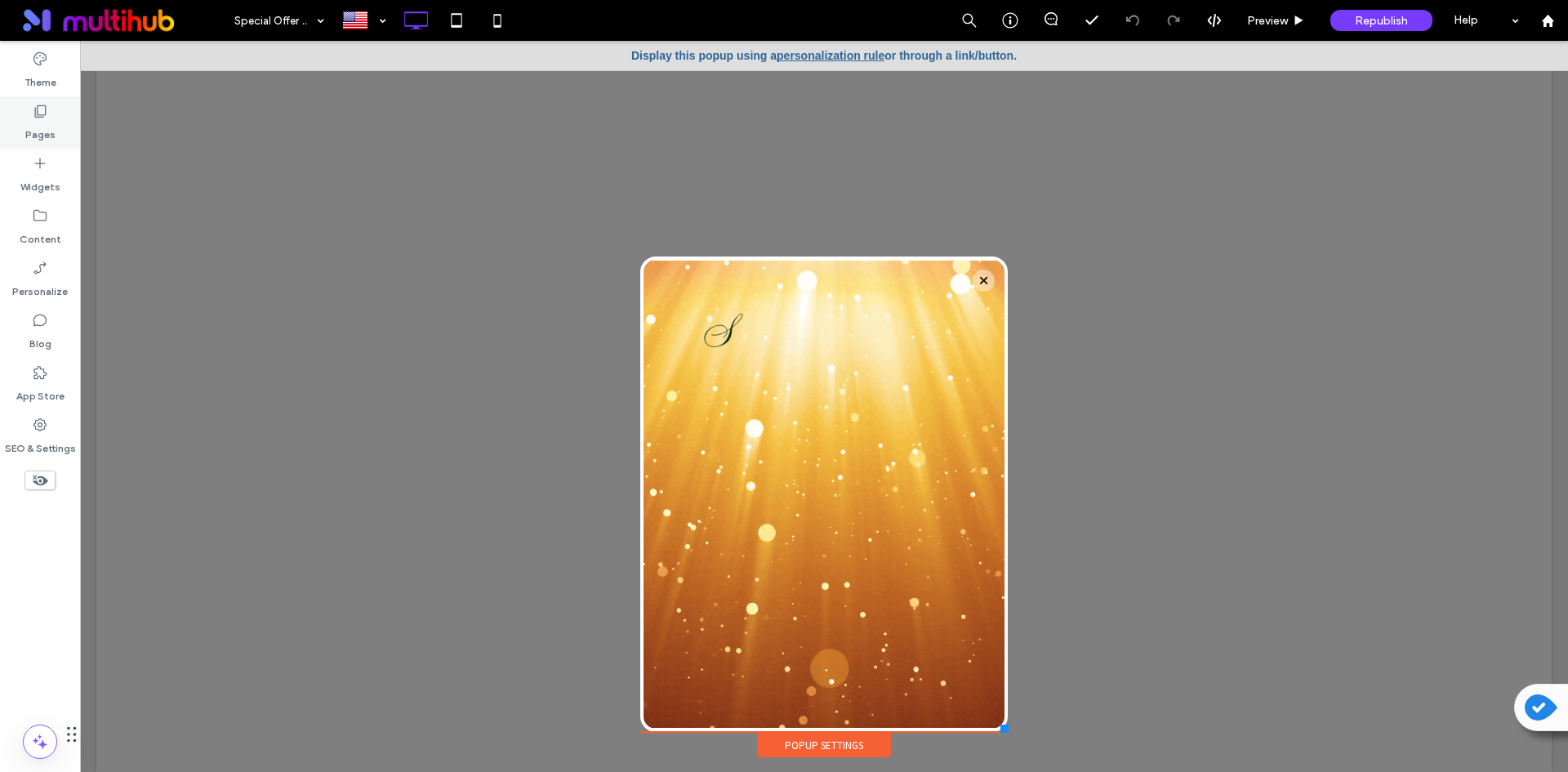
click at [54, 117] on div "Pages" at bounding box center [39, 122] width 80 height 52
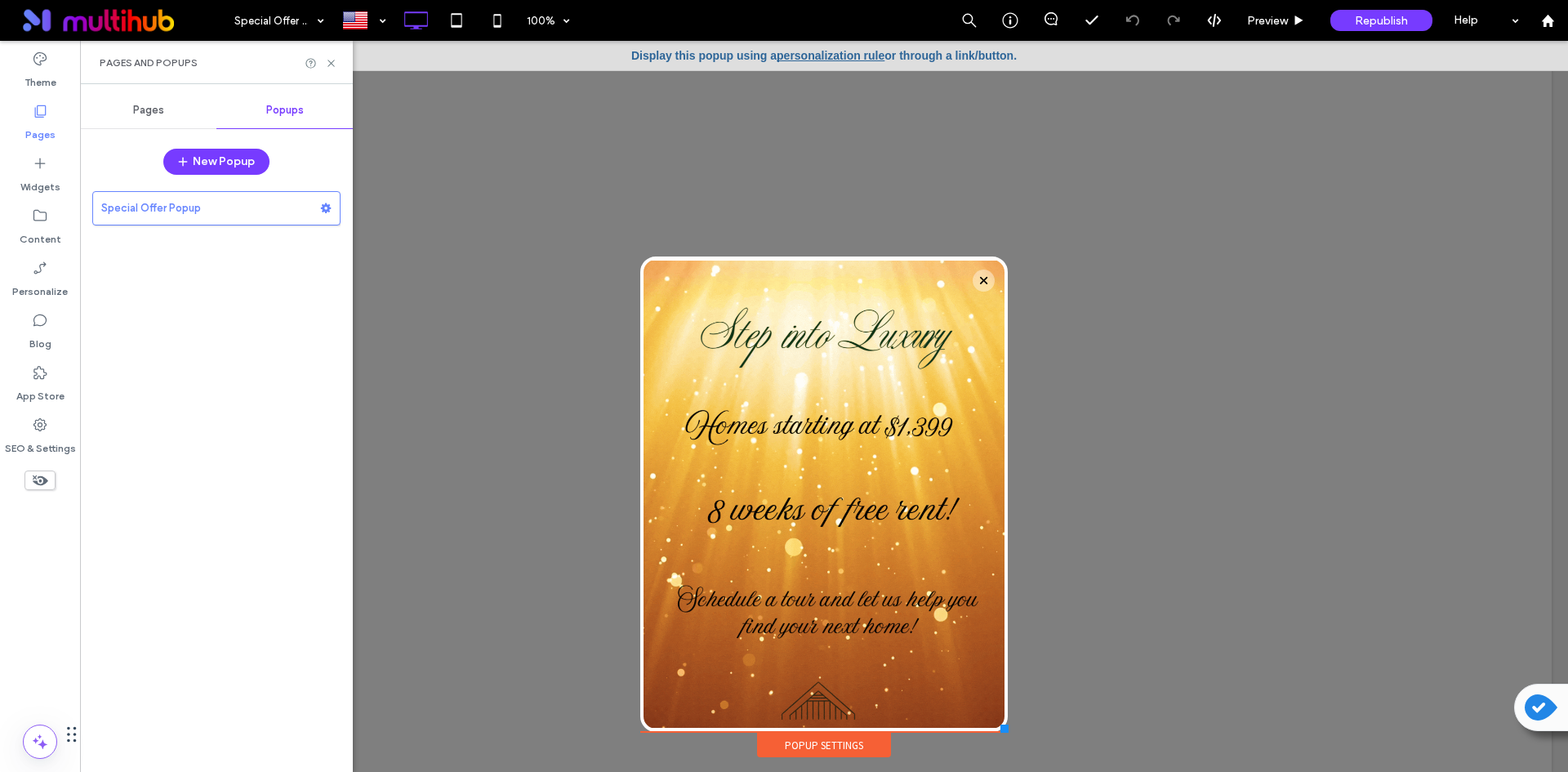
click at [855, 746] on div "Popup Settings" at bounding box center [823, 744] width 134 height 24
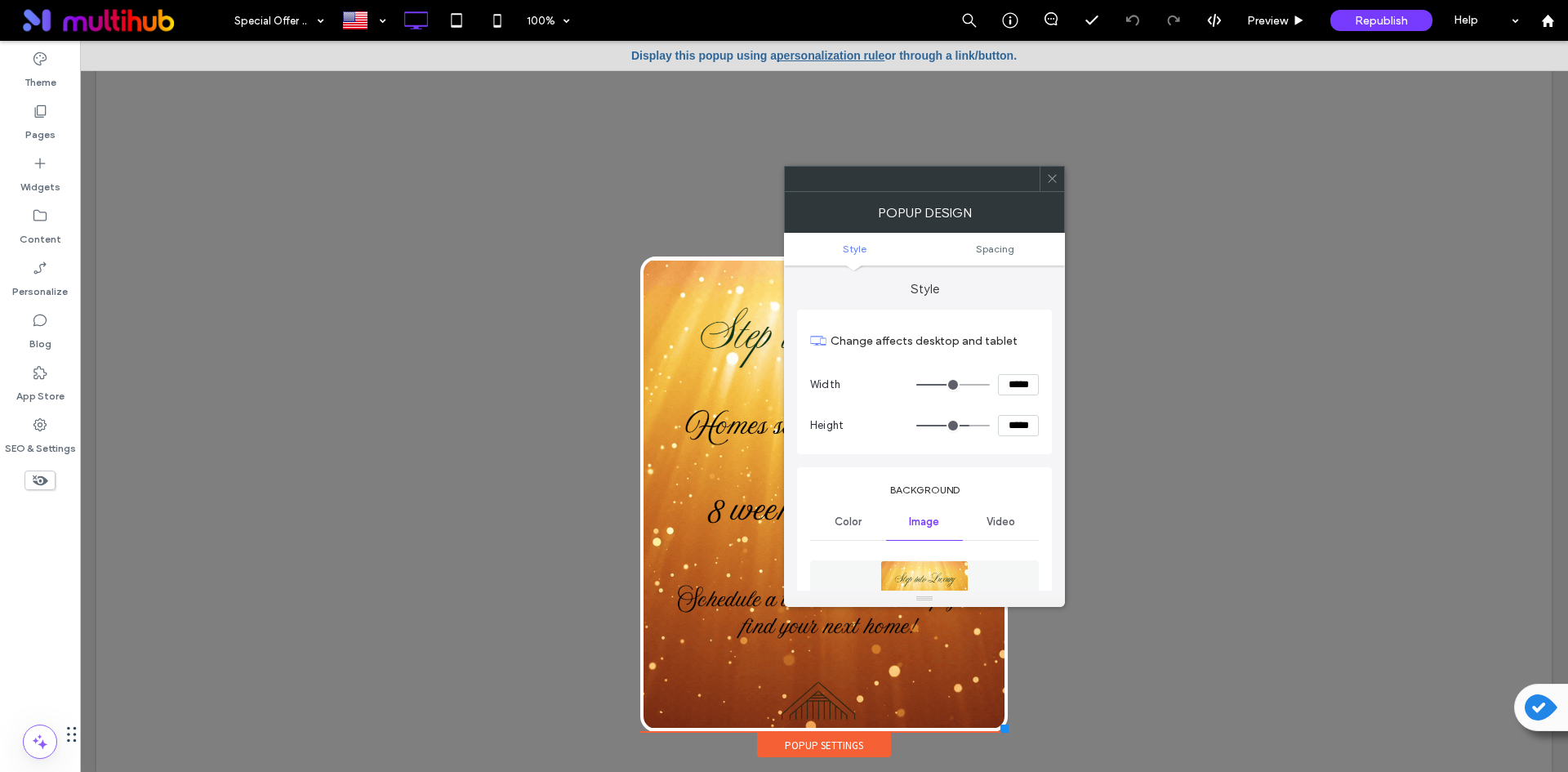
type input "**"
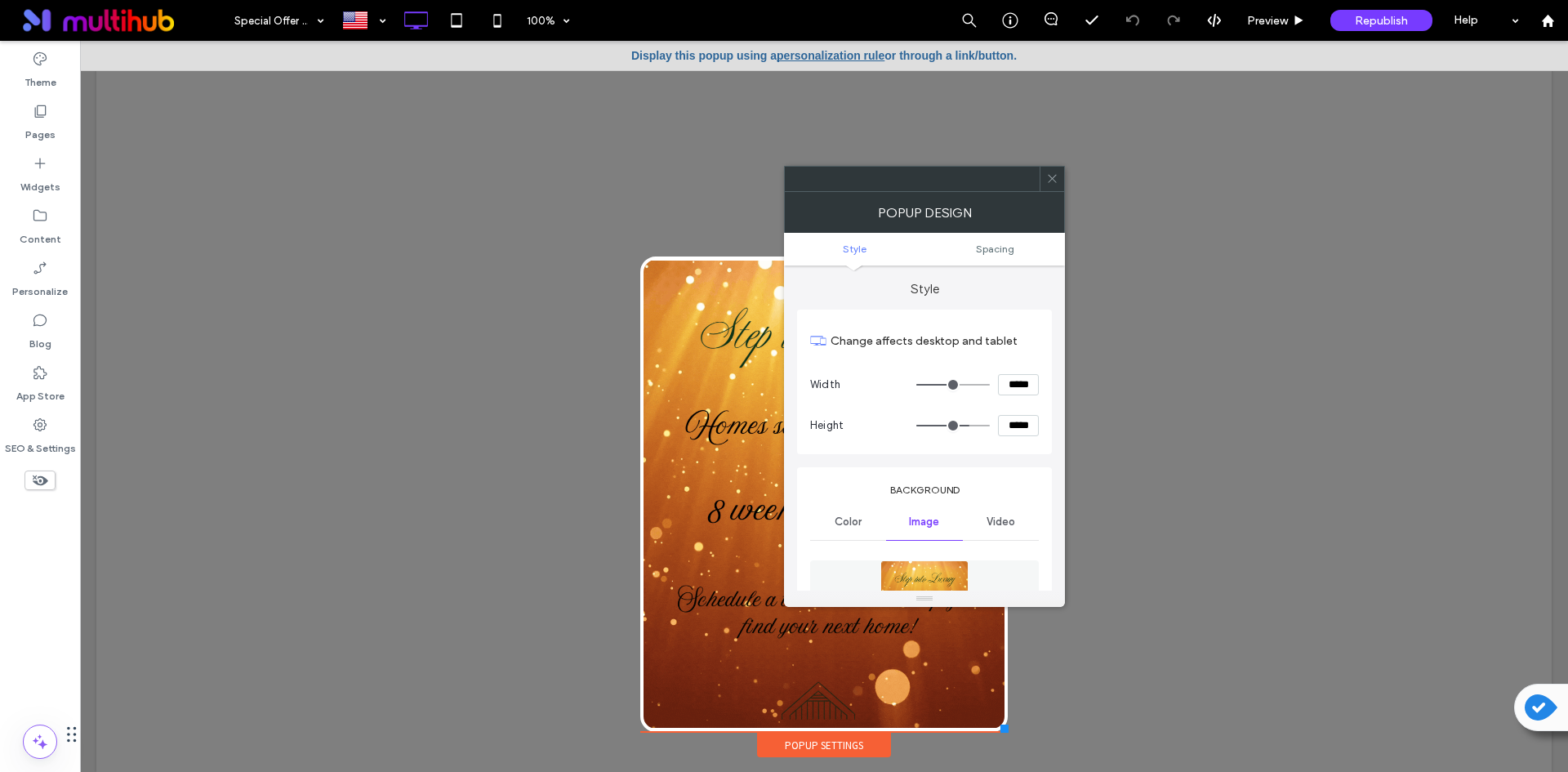
type input "**"
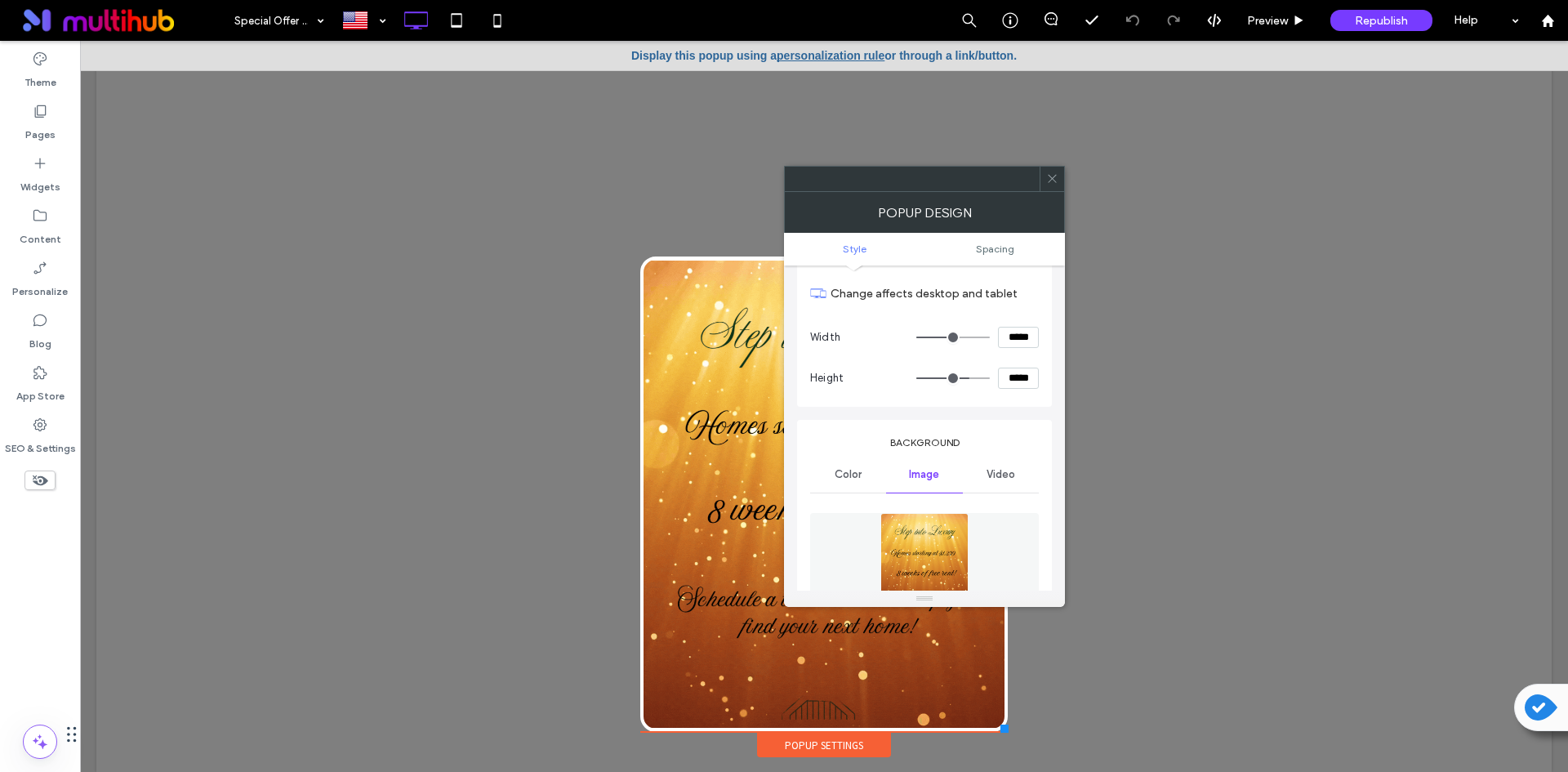
scroll to position [82, 0]
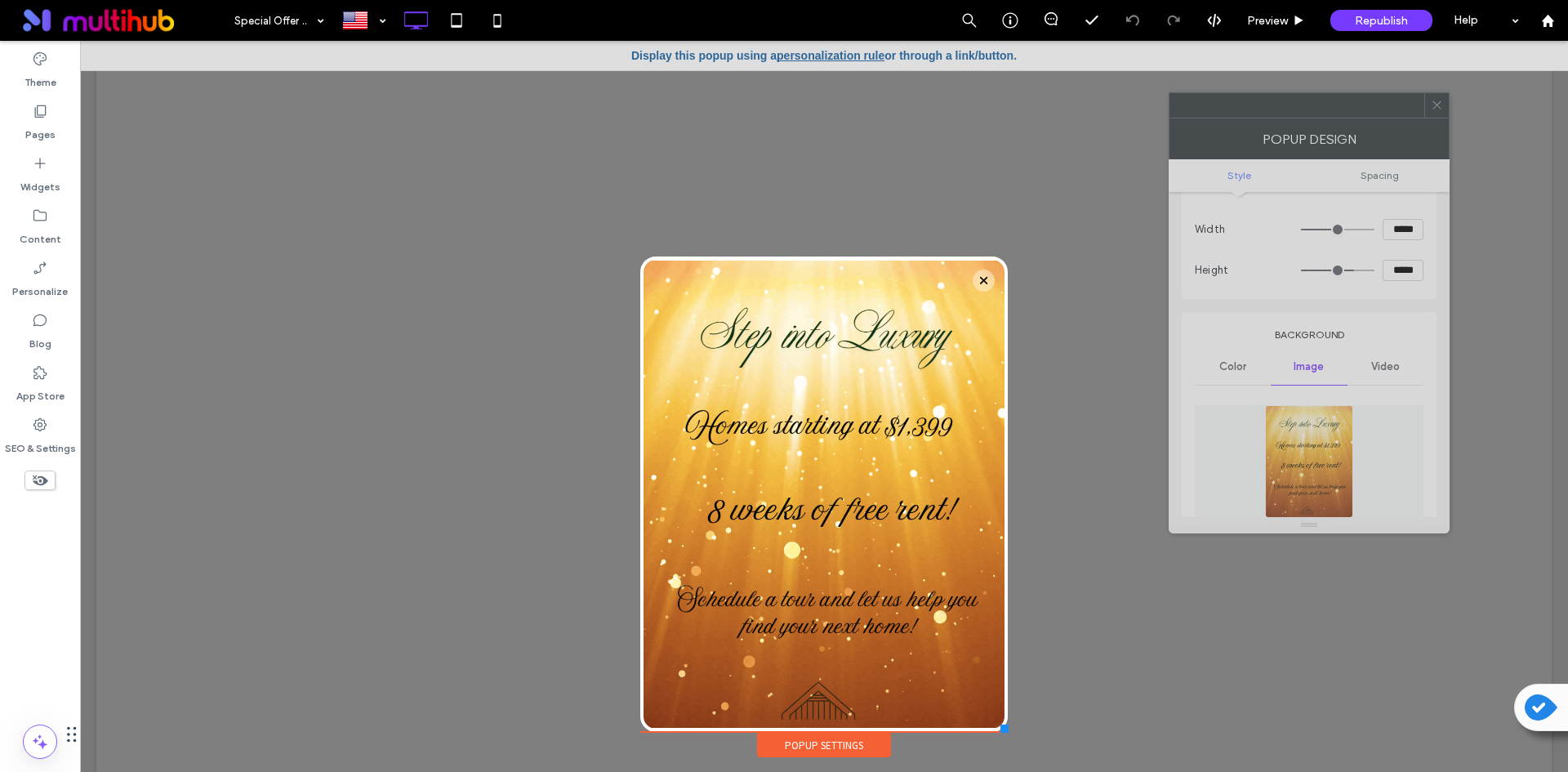
drag, startPoint x: 964, startPoint y: 189, endPoint x: 1348, endPoint y: 116, distance: 390.9
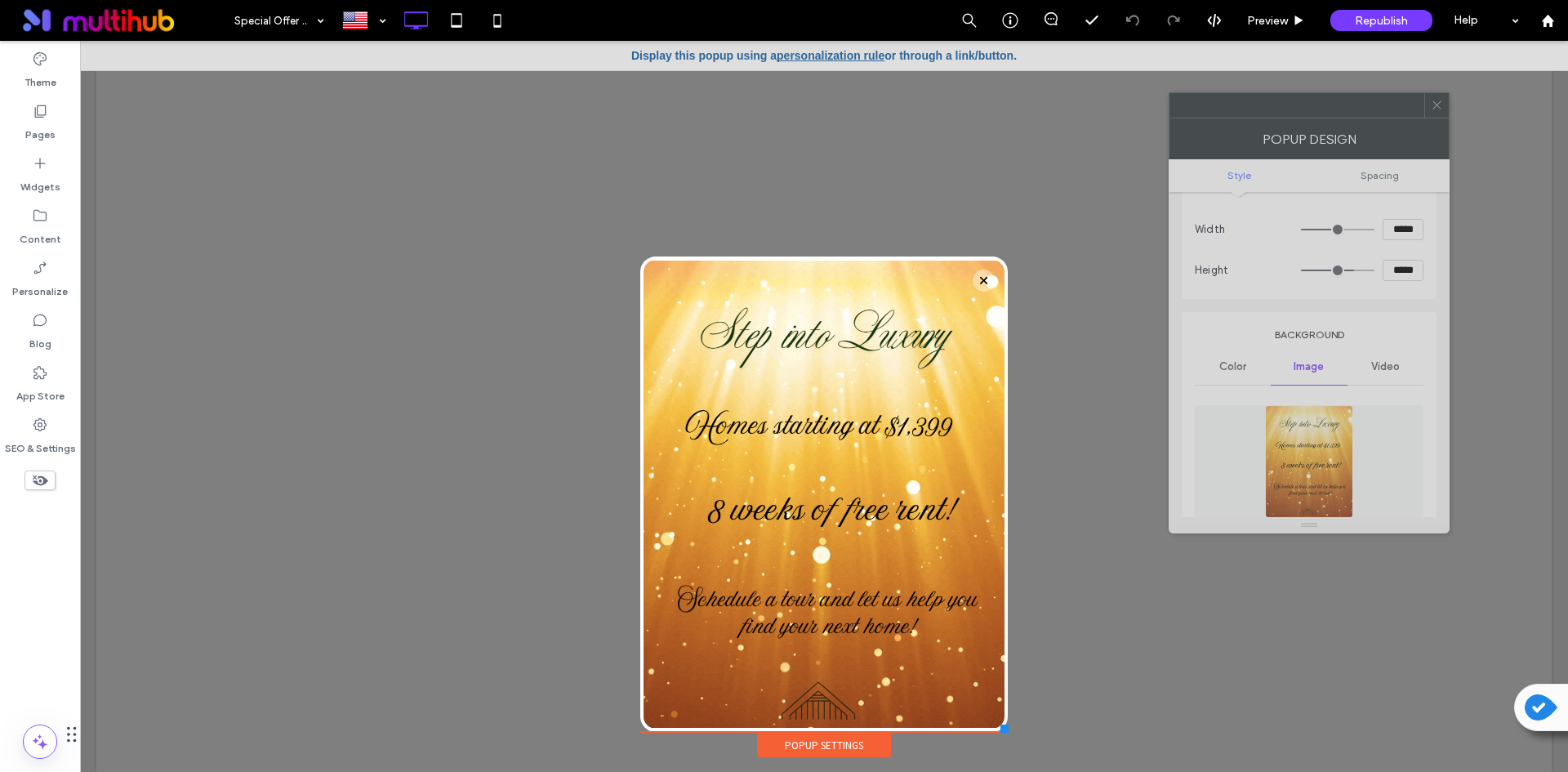
click at [1348, 116] on div at bounding box center [1297, 105] width 255 height 24
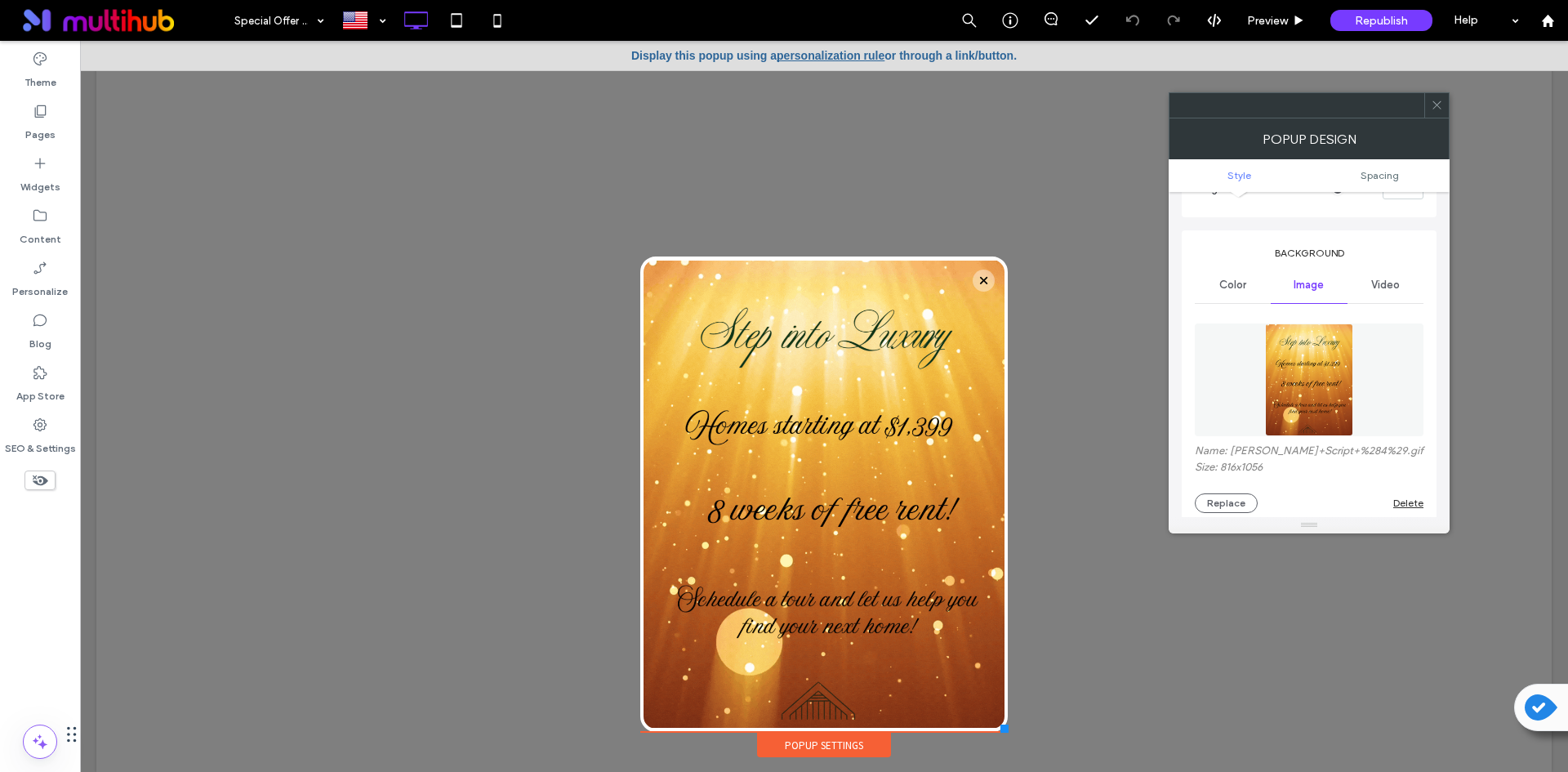
scroll to position [245, 0]
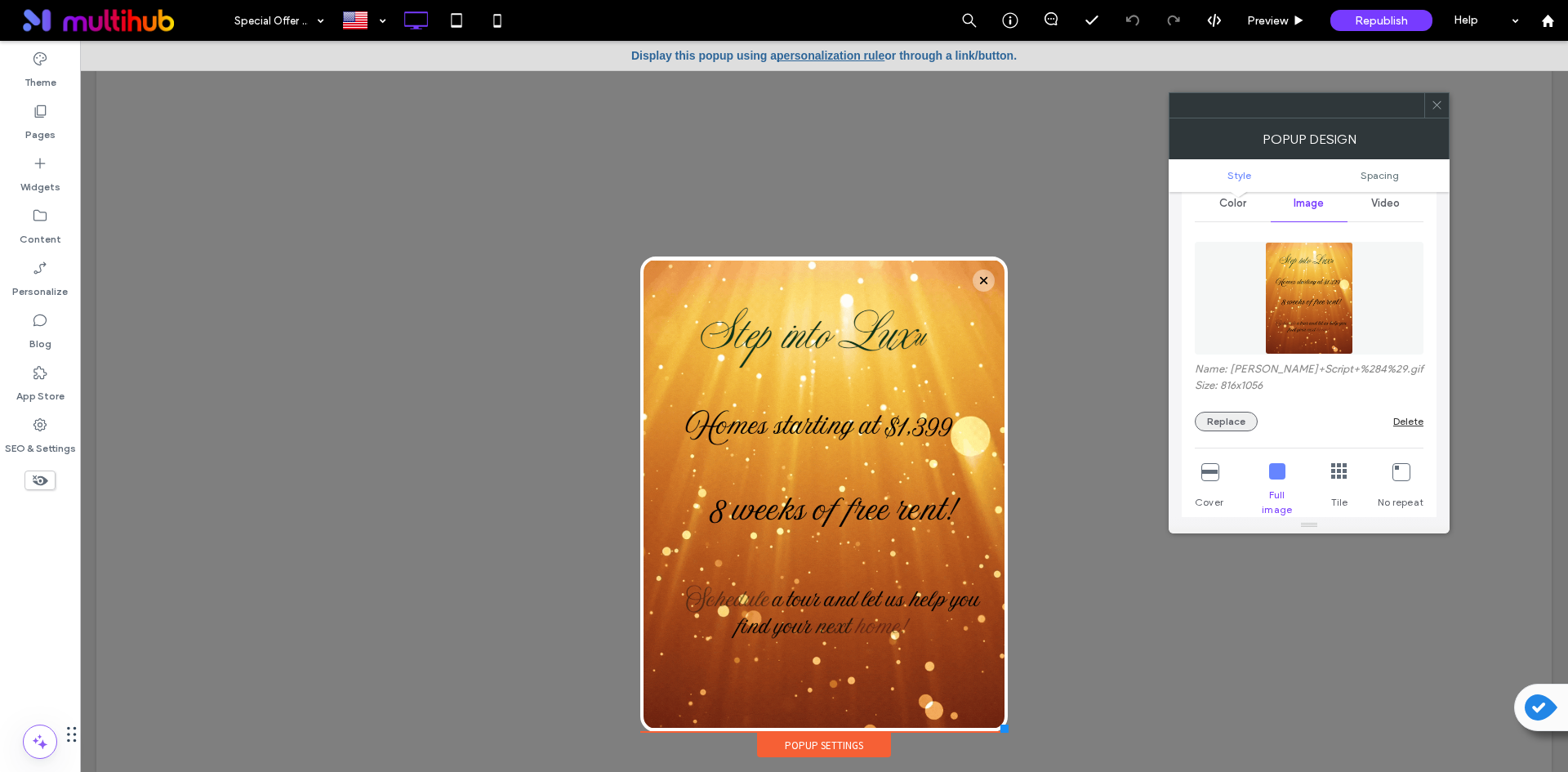
click at [1244, 426] on button "Replace" at bounding box center [1226, 422] width 63 height 20
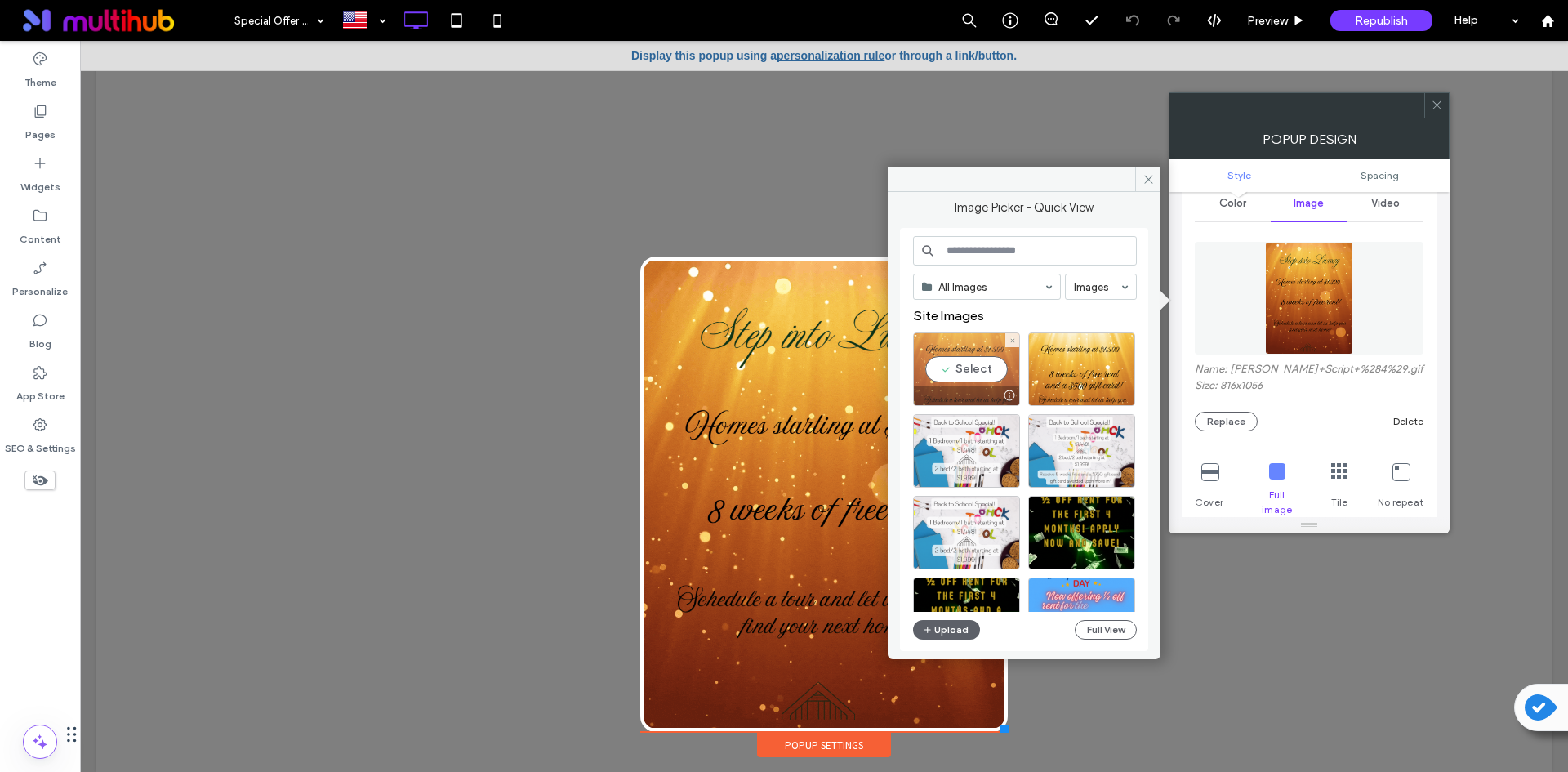
click at [968, 372] on div "Select" at bounding box center [966, 369] width 107 height 74
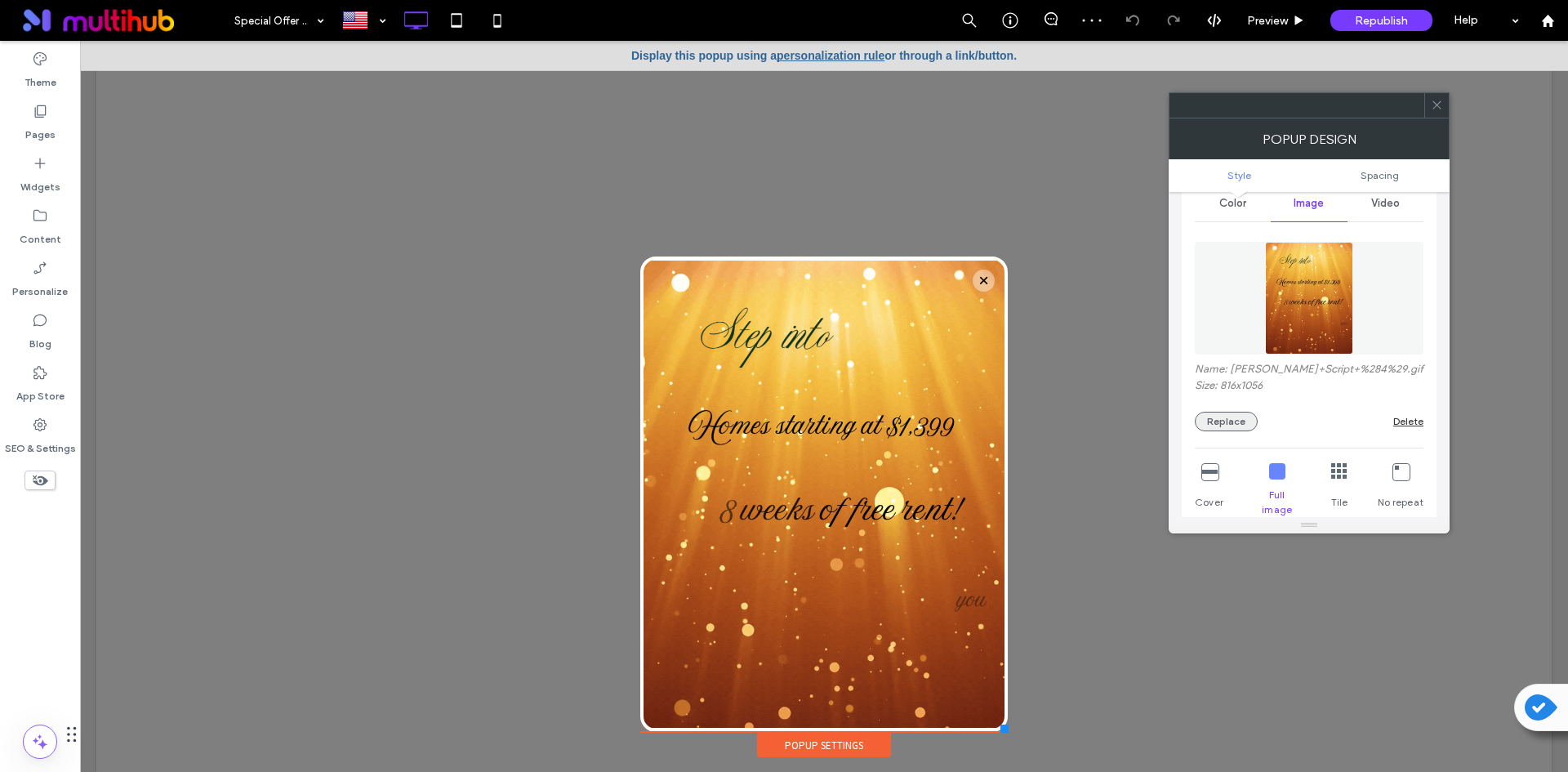
click at [1226, 424] on button "Replace" at bounding box center [1226, 422] width 63 height 20
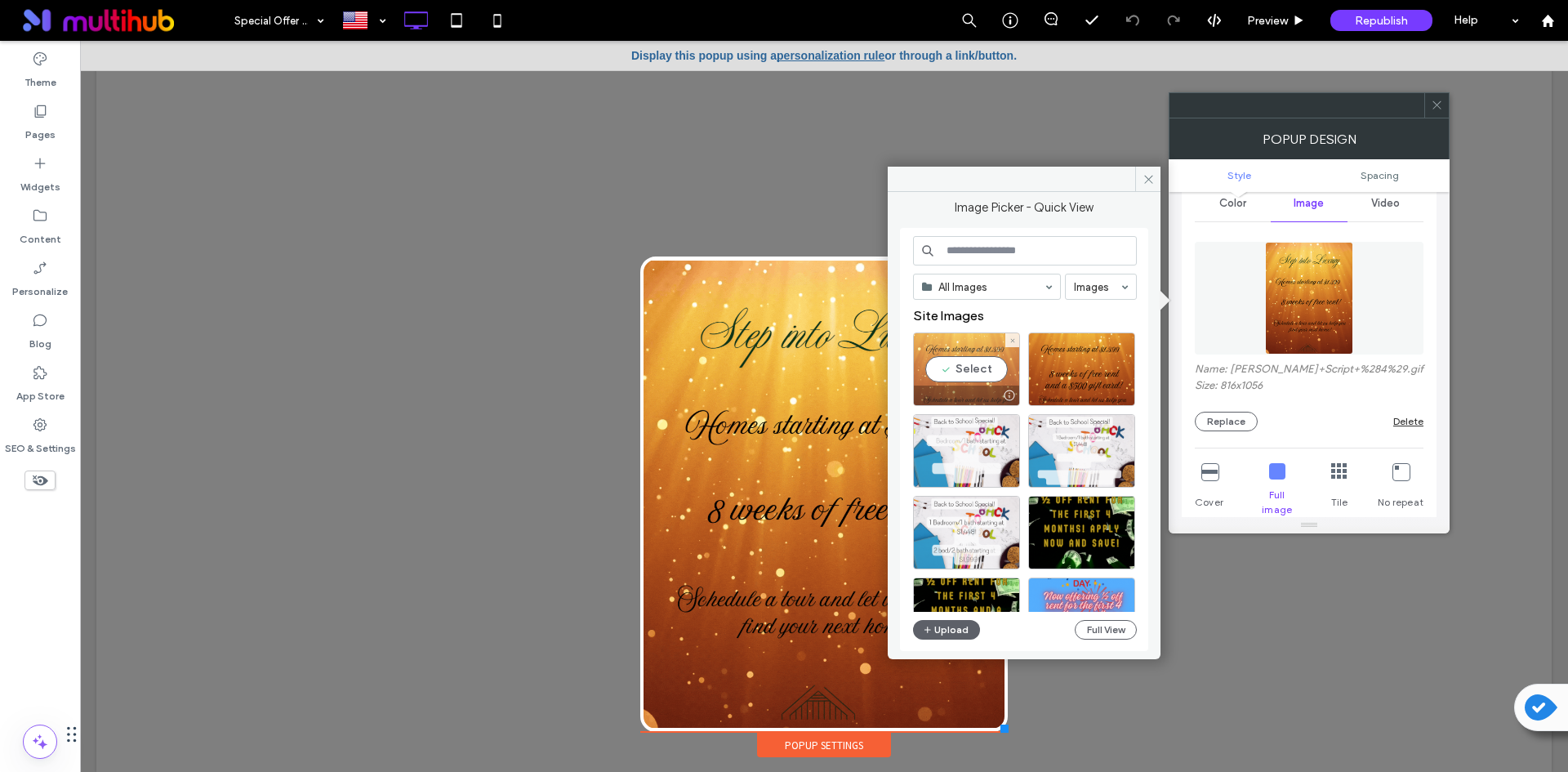
click at [977, 369] on div "Select" at bounding box center [966, 369] width 107 height 74
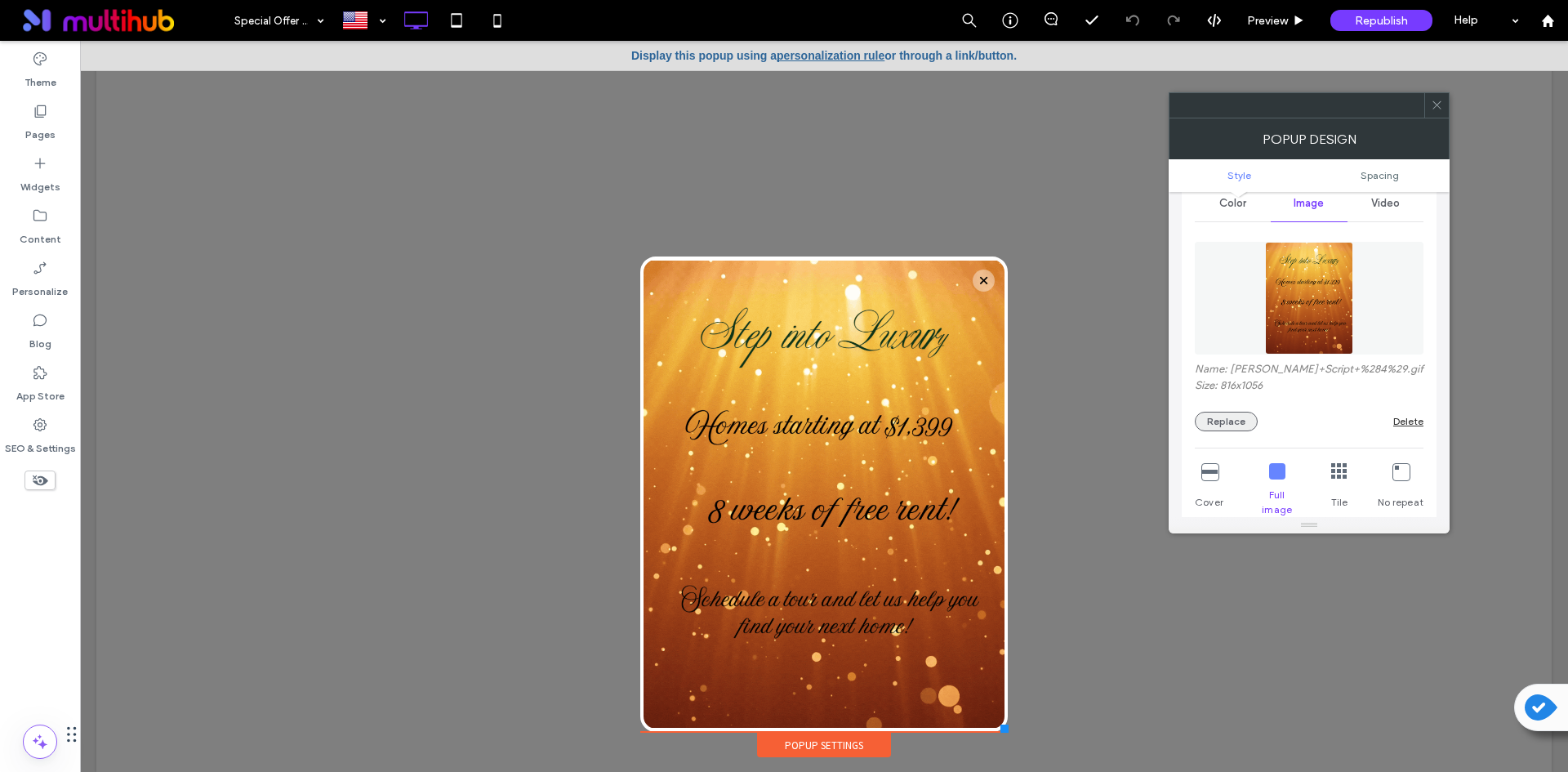
click at [1219, 417] on button "Replace" at bounding box center [1226, 422] width 63 height 20
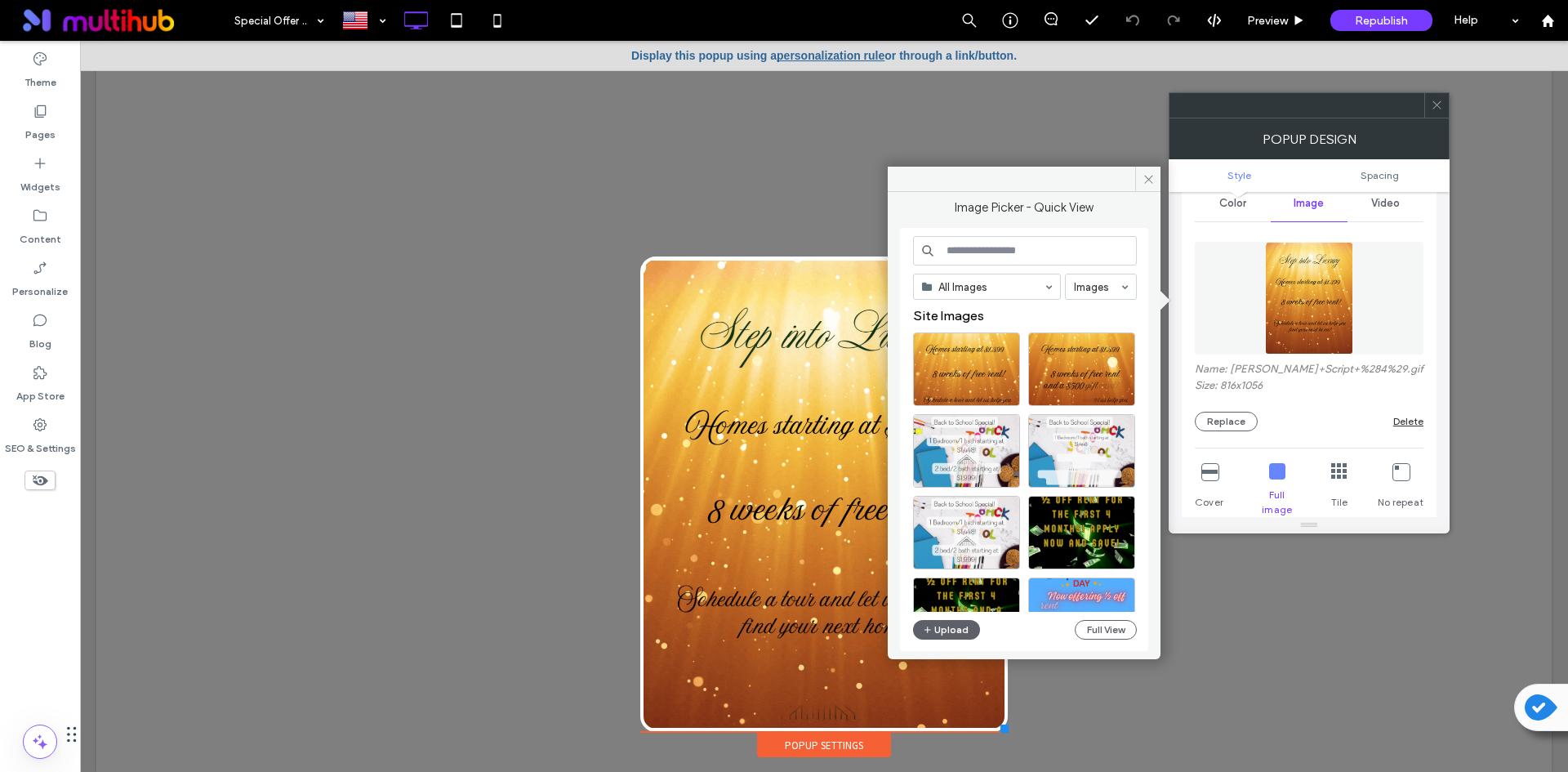
drag, startPoint x: 981, startPoint y: 183, endPoint x: 947, endPoint y: 177, distance: 34.5
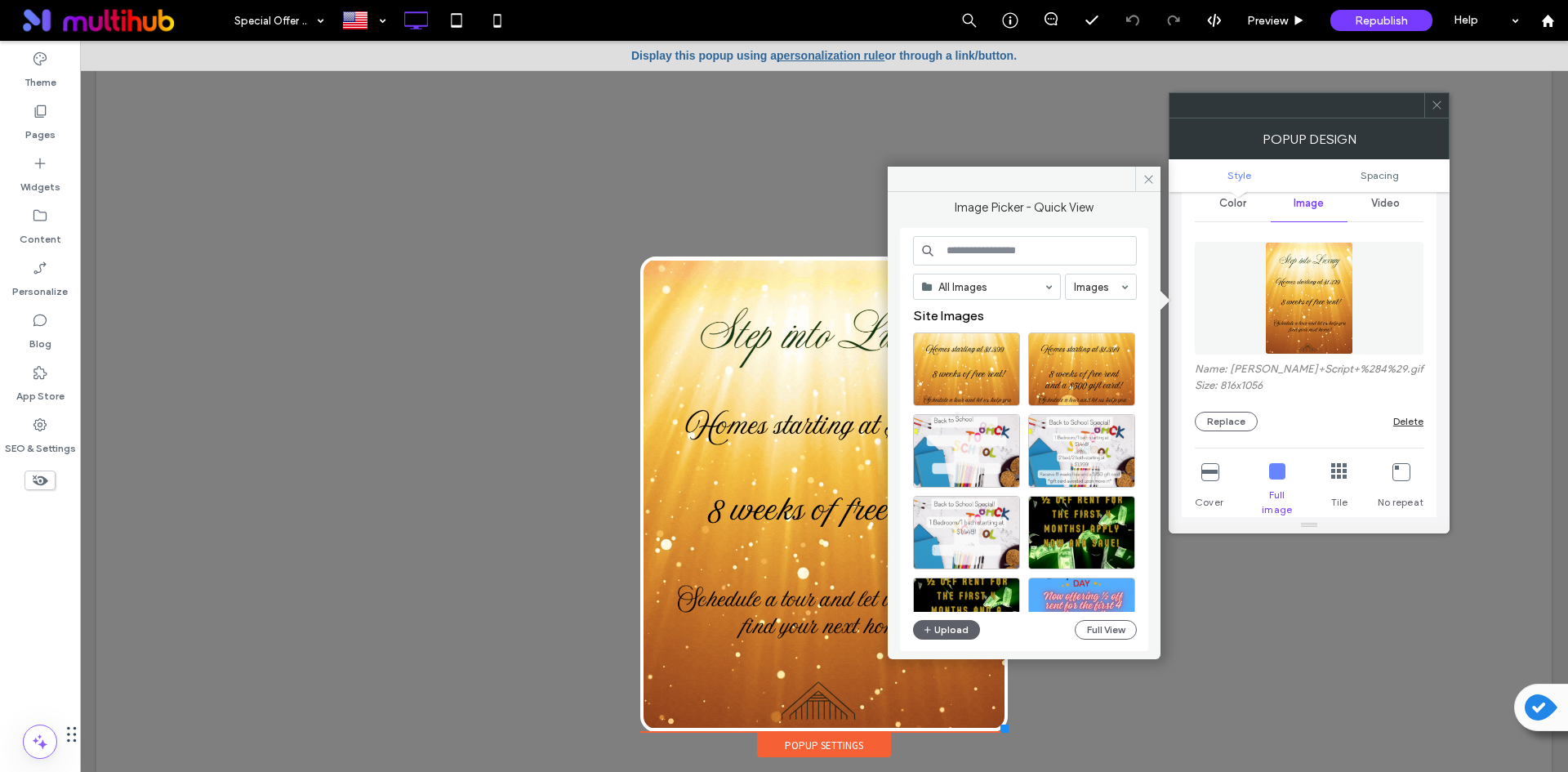
click at [947, 177] on div at bounding box center [1024, 180] width 273 height 25
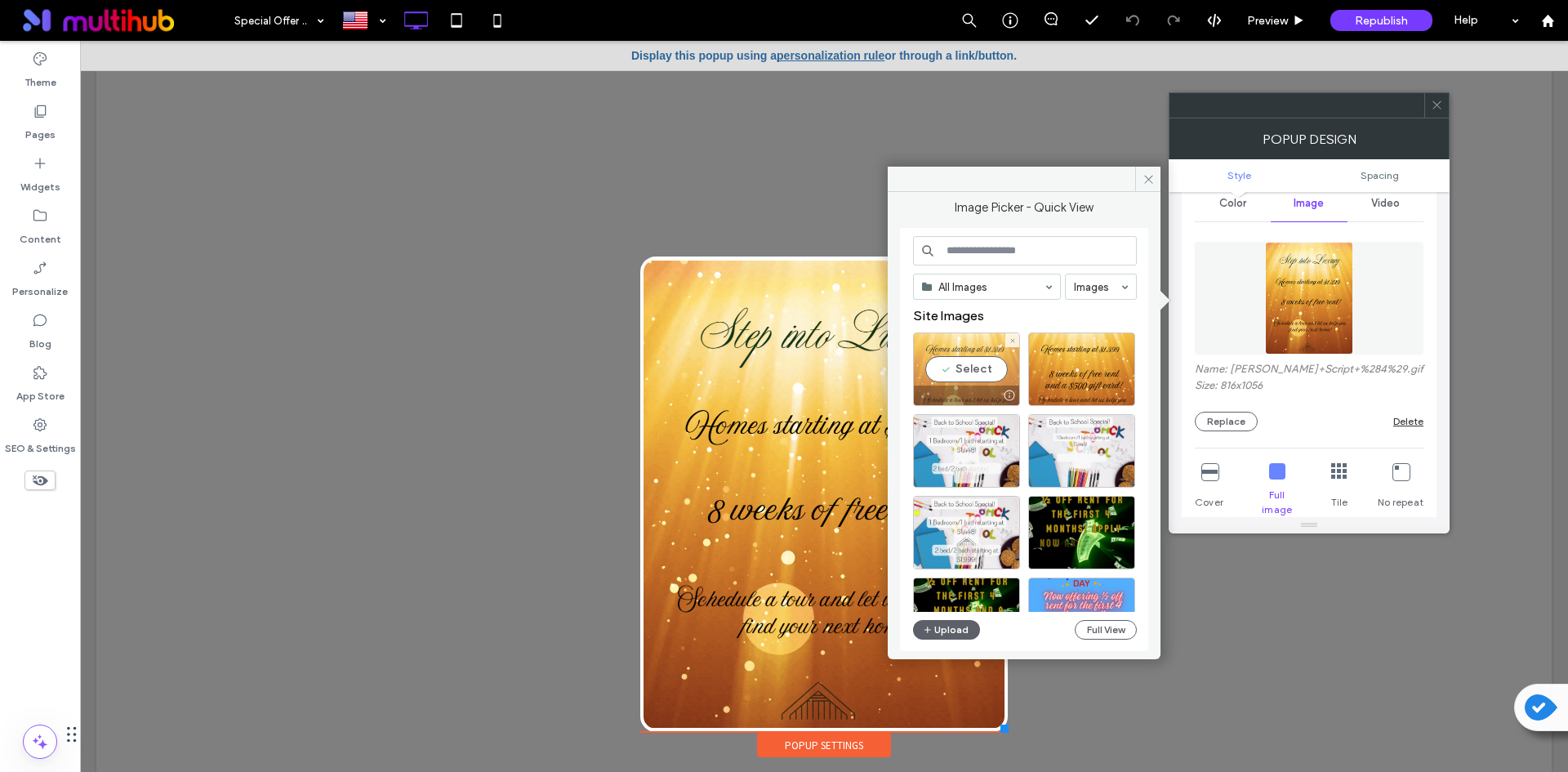
click at [963, 368] on div "Select" at bounding box center [966, 369] width 107 height 74
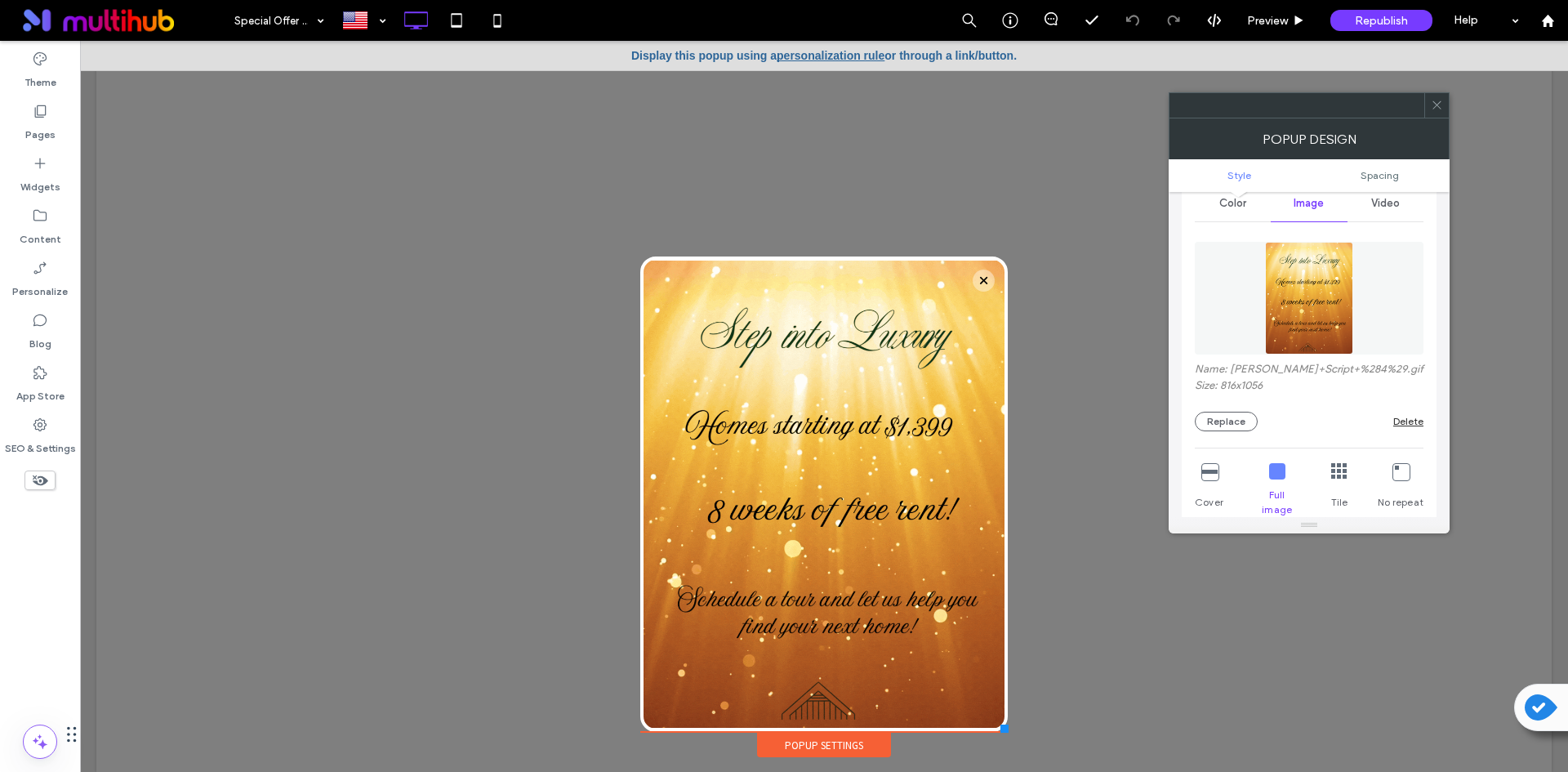
click at [1441, 101] on icon at bounding box center [1437, 105] width 13 height 13
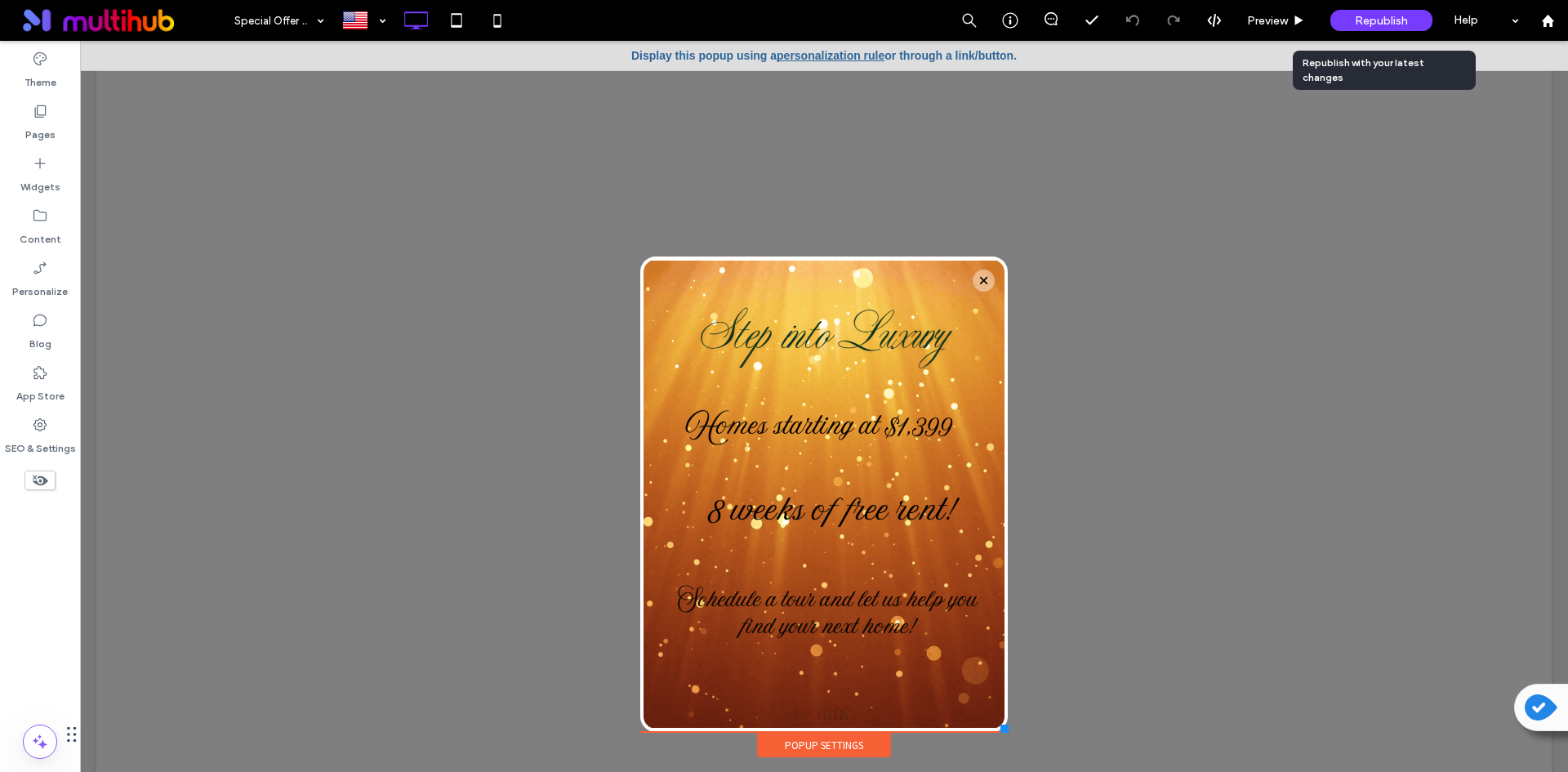
click at [1377, 29] on div "Republish" at bounding box center [1381, 21] width 102 height 22
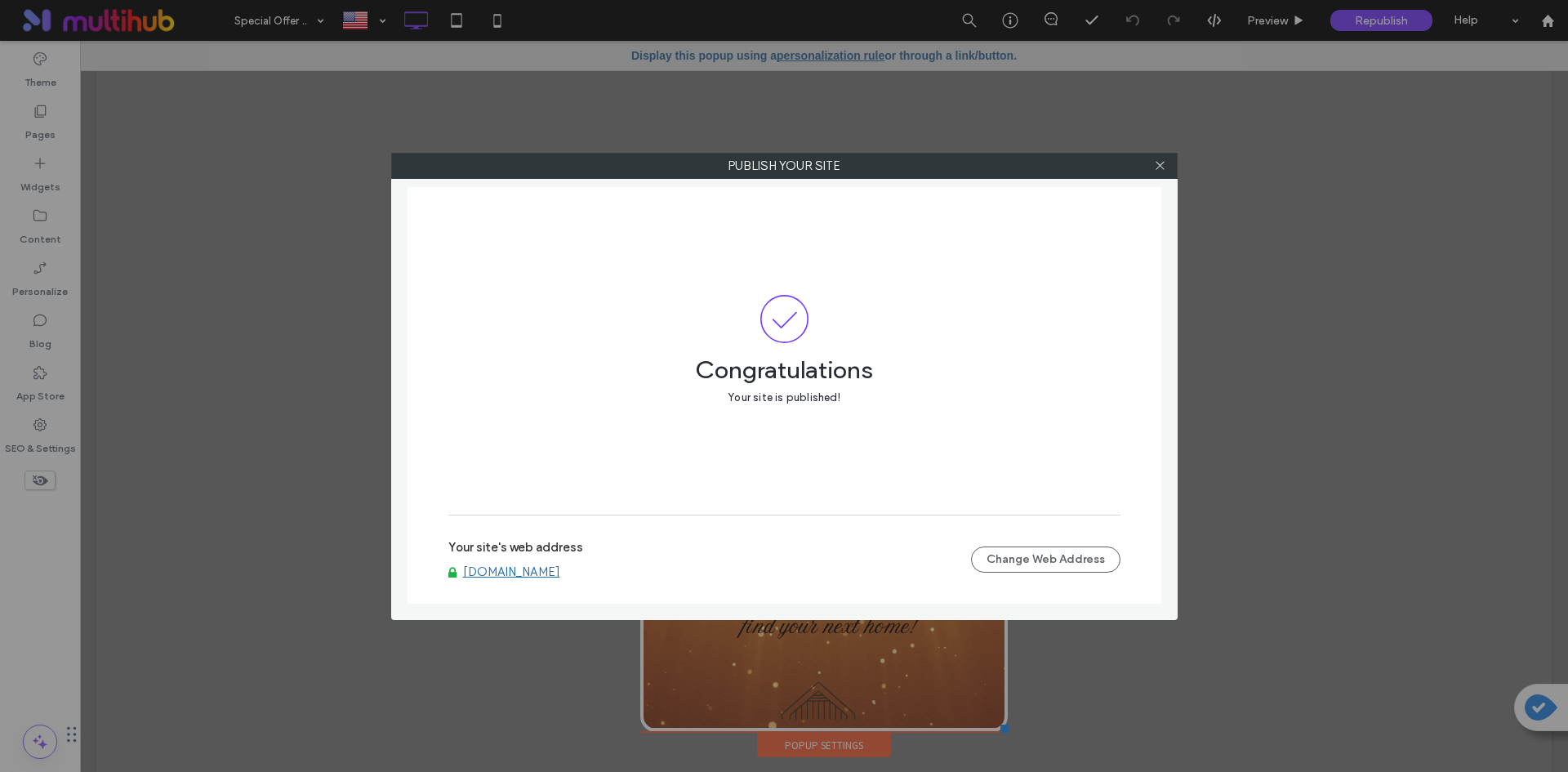
click at [521, 571] on link "[DOMAIN_NAME]" at bounding box center [512, 572] width 97 height 14
click at [1158, 161] on icon at bounding box center [1161, 165] width 13 height 13
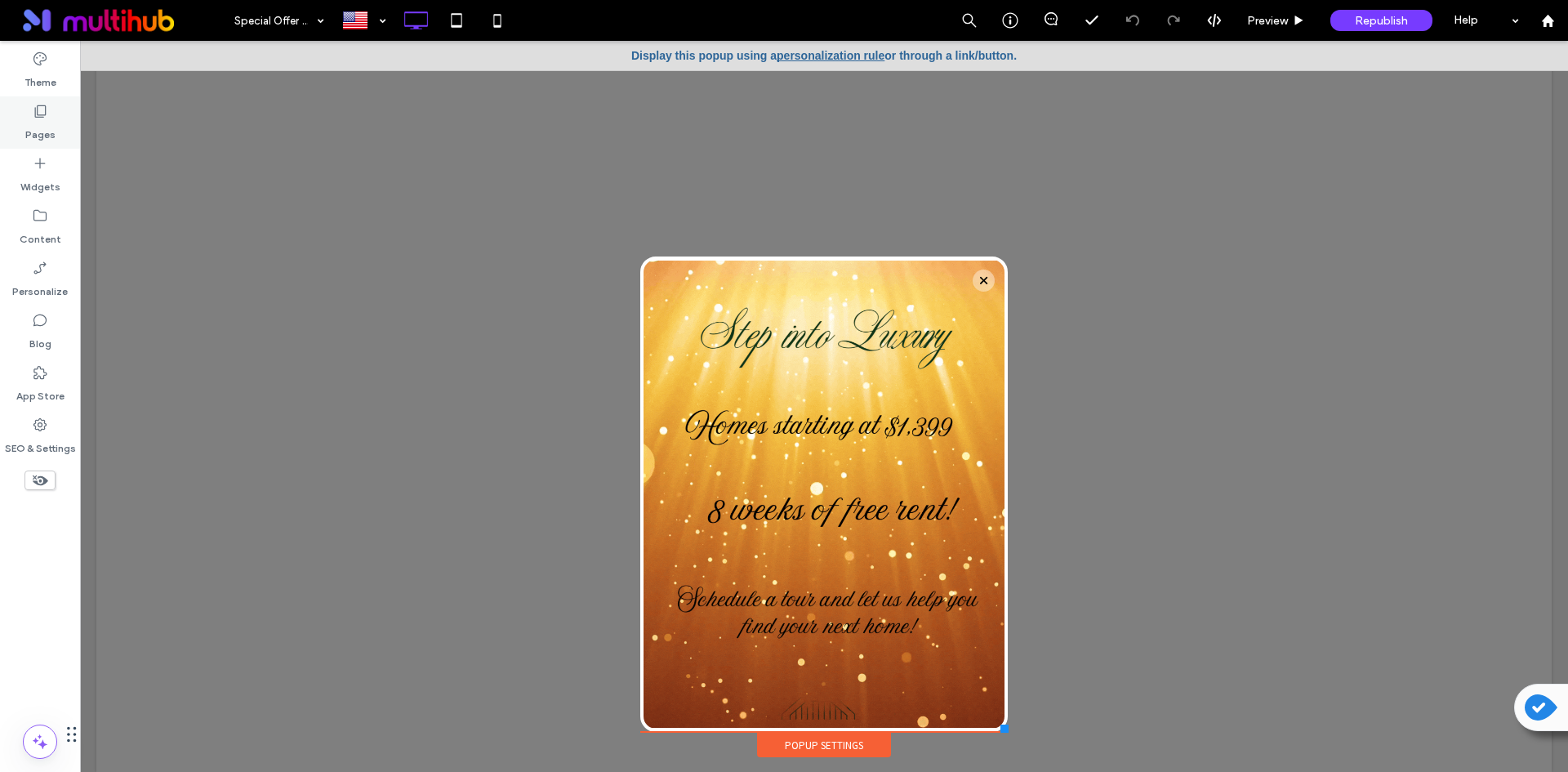
click at [49, 131] on label "Pages" at bounding box center [40, 130] width 31 height 22
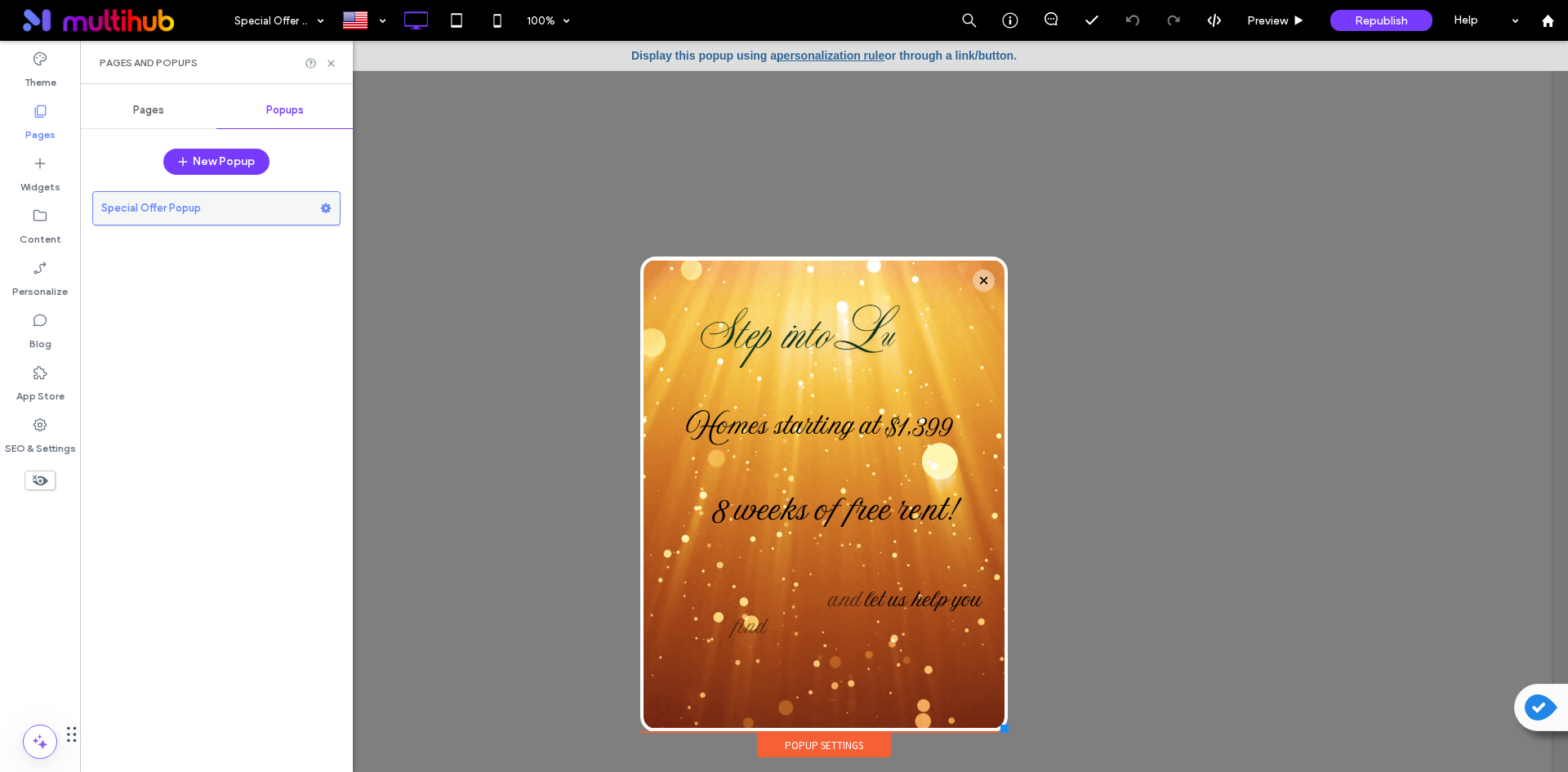
click at [286, 201] on label "Special Offer Popup" at bounding box center [211, 208] width 219 height 32
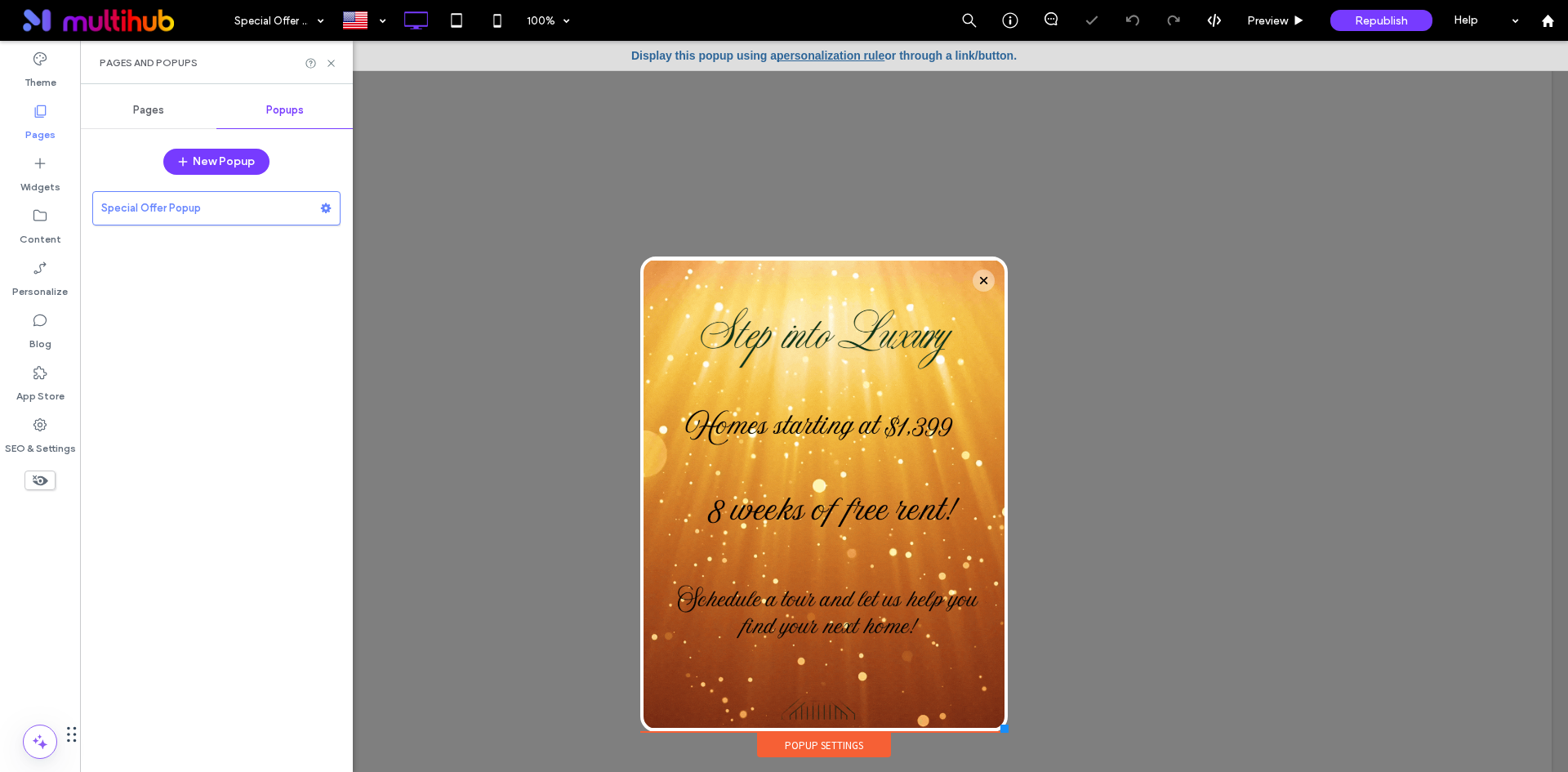
scroll to position [0, 0]
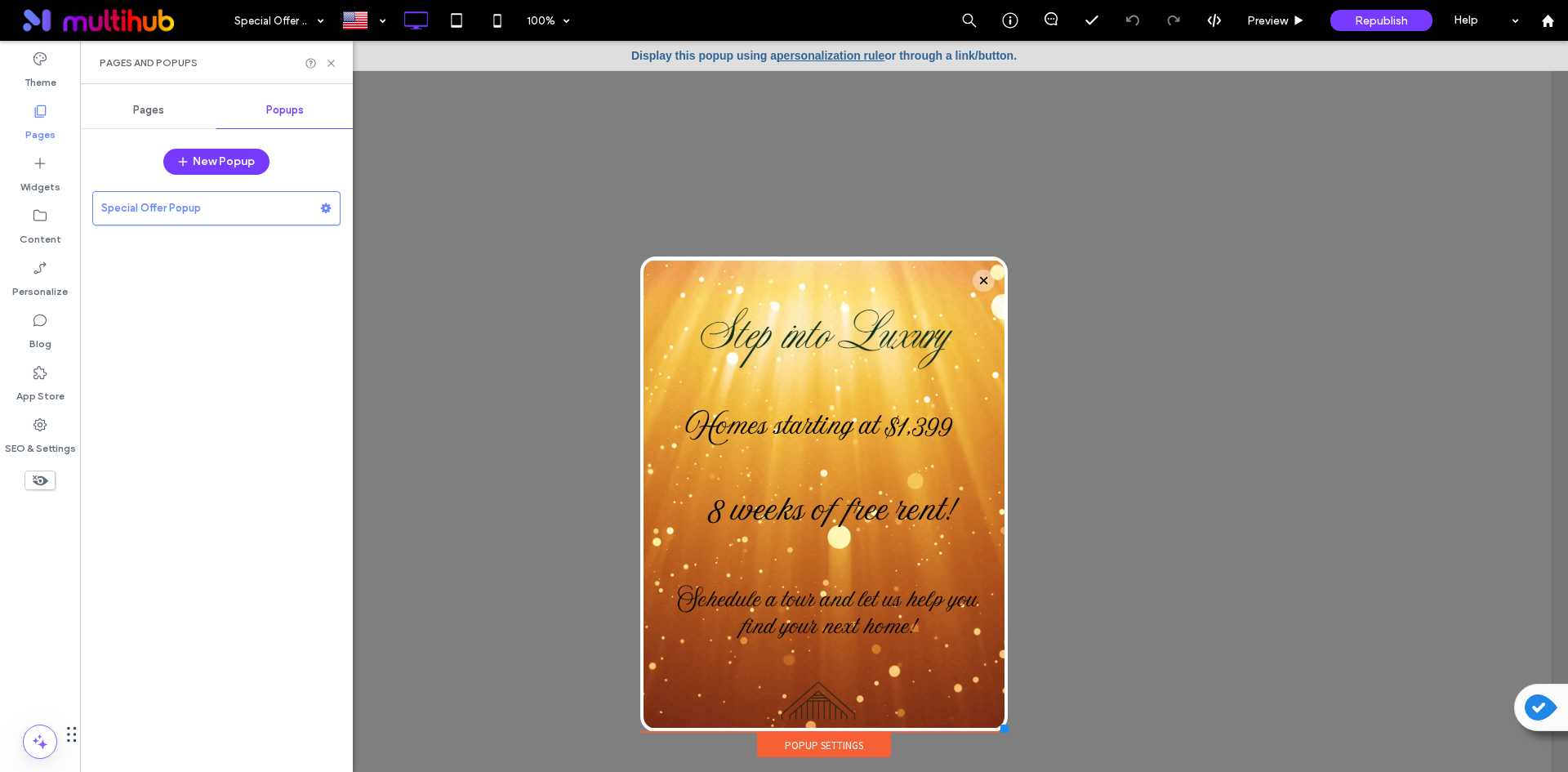
click at [850, 744] on div "Popup Settings" at bounding box center [823, 744] width 134 height 24
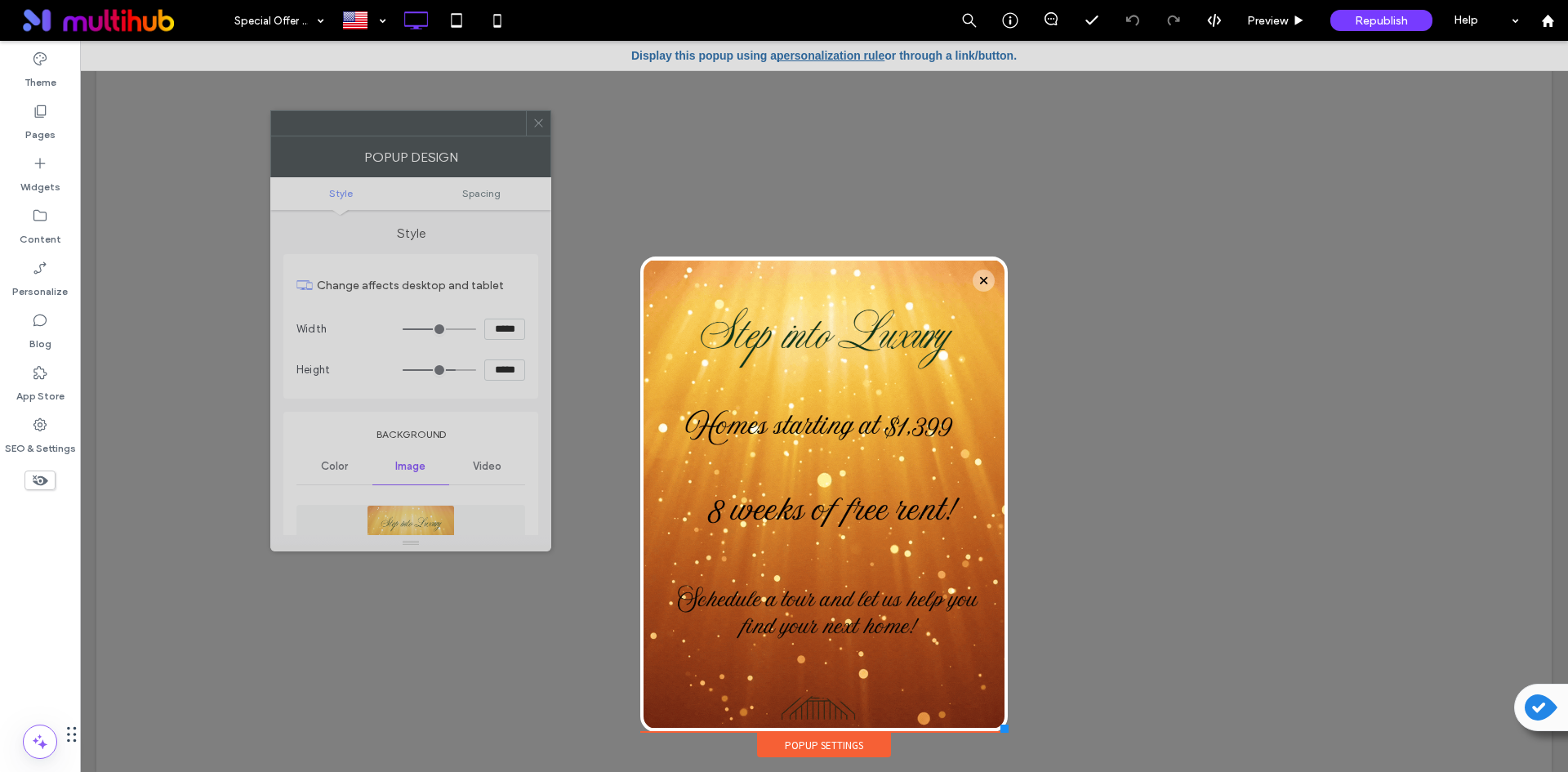
drag, startPoint x: 959, startPoint y: 180, endPoint x: 448, endPoint y: 128, distance: 513.6
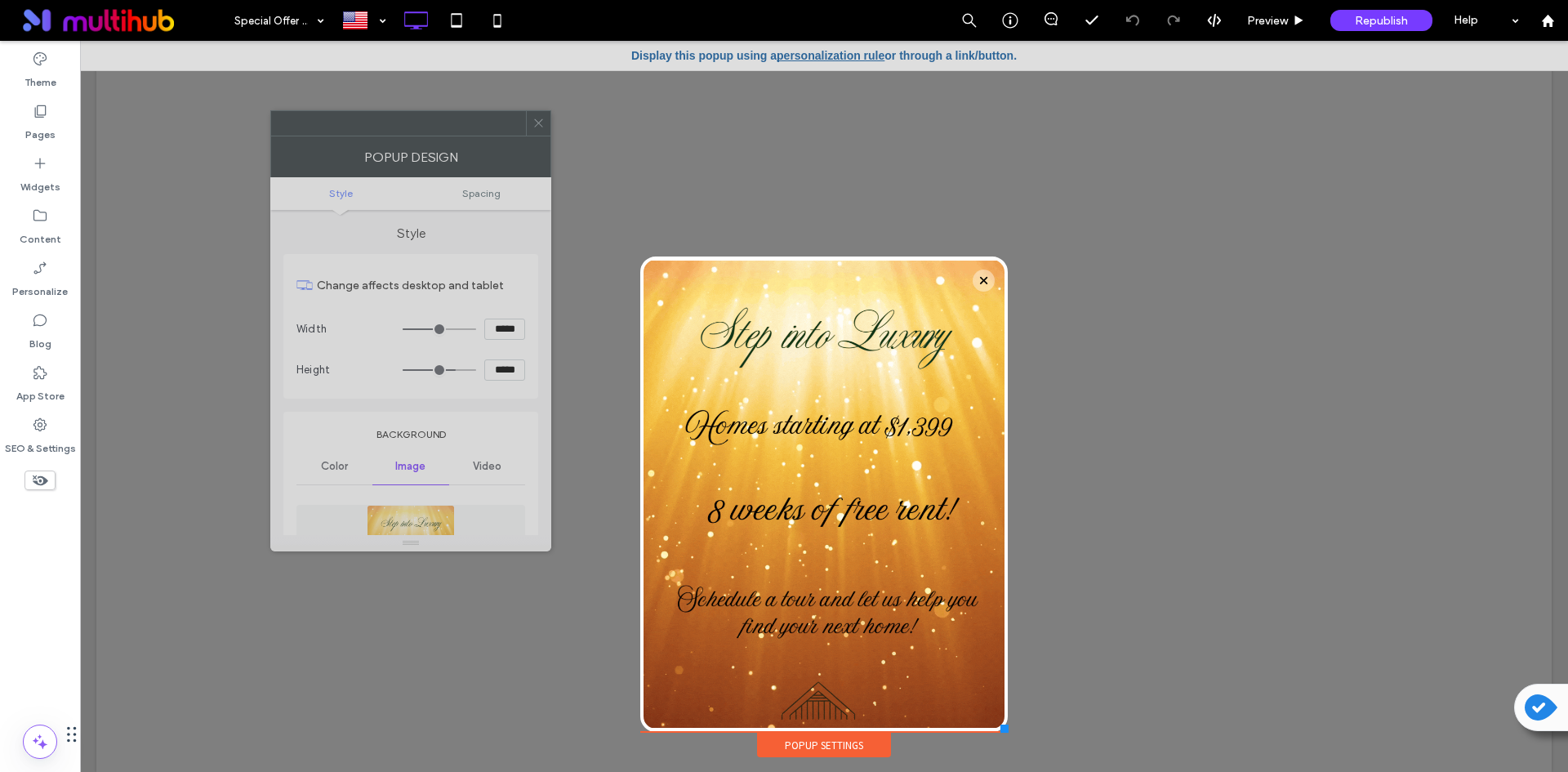
click at [447, 127] on div at bounding box center [399, 123] width 255 height 24
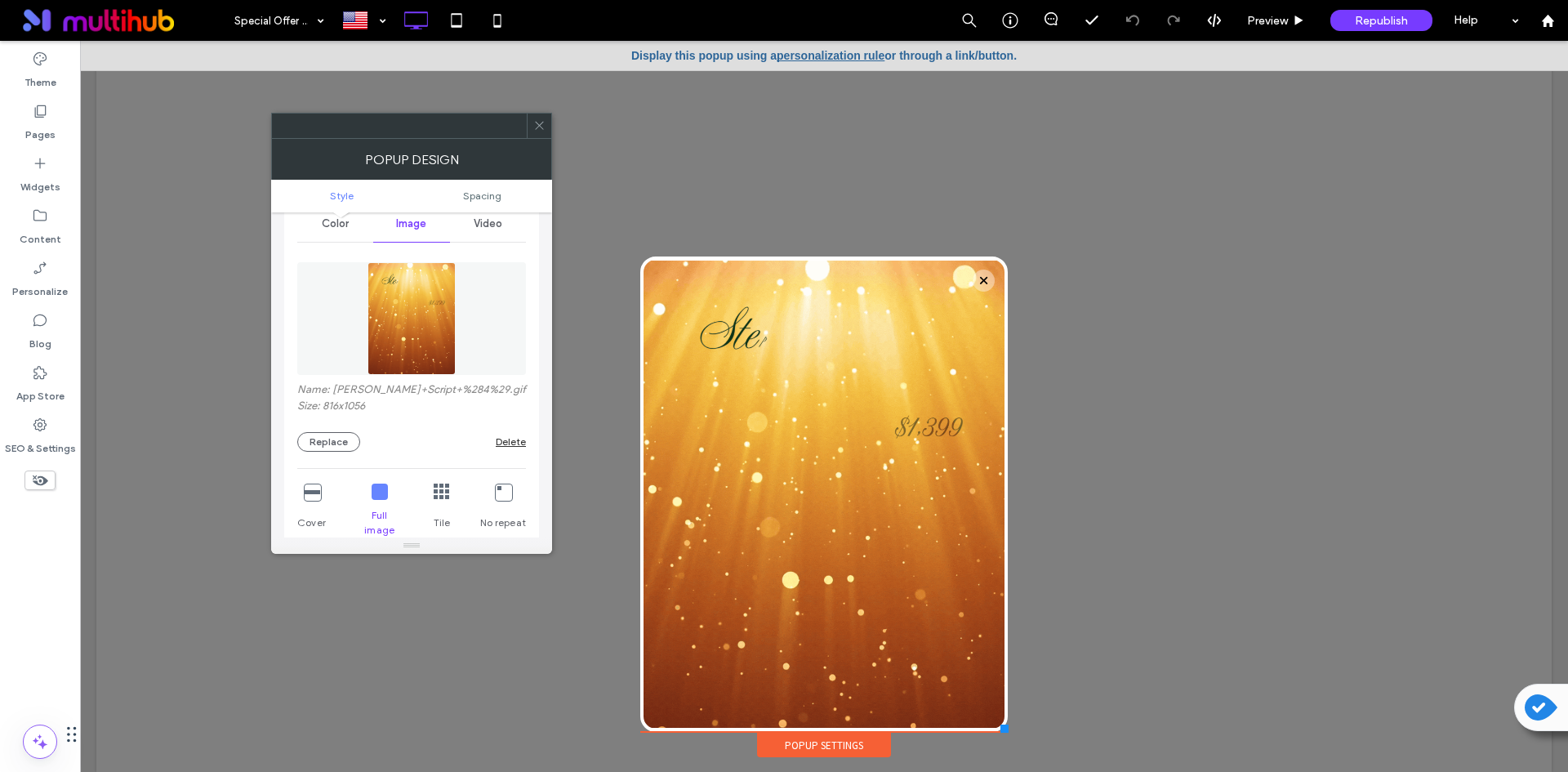
scroll to position [163, 0]
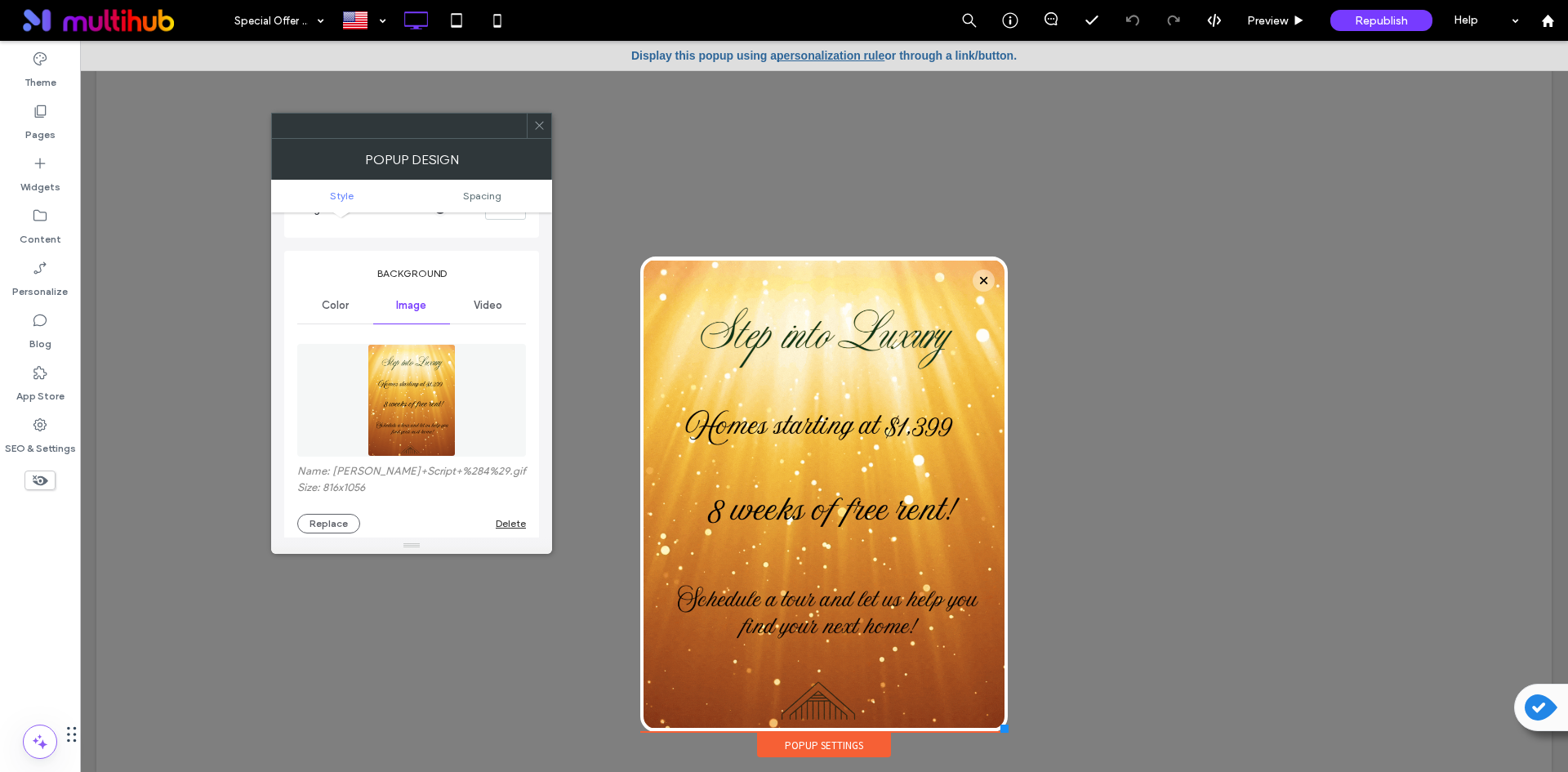
click at [450, 305] on div "Video" at bounding box center [487, 305] width 76 height 36
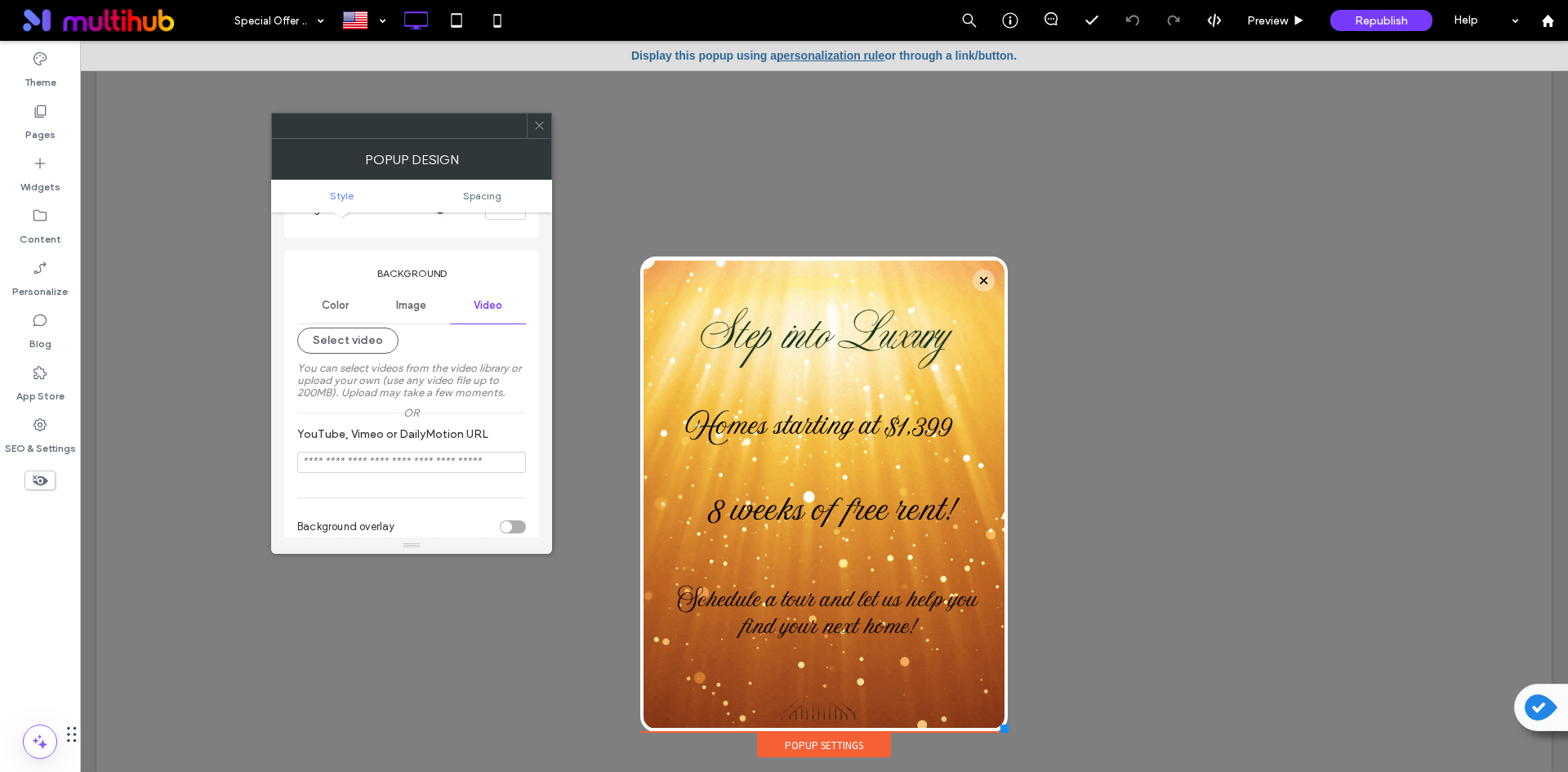
click at [399, 310] on span "Image" at bounding box center [411, 305] width 31 height 13
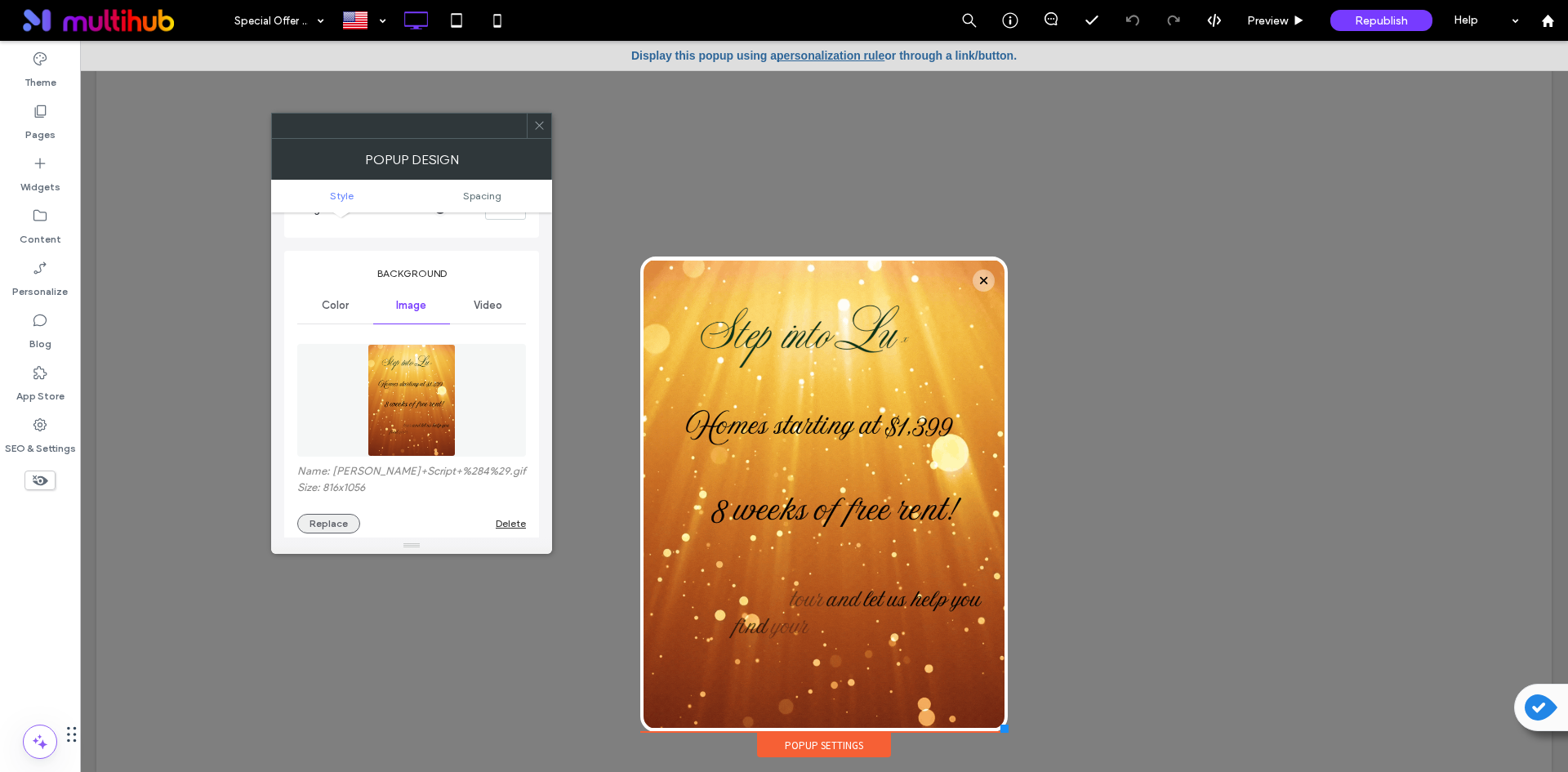
click at [329, 515] on button "Replace" at bounding box center [328, 523] width 63 height 20
